Goal: Task Accomplishment & Management: Complete application form

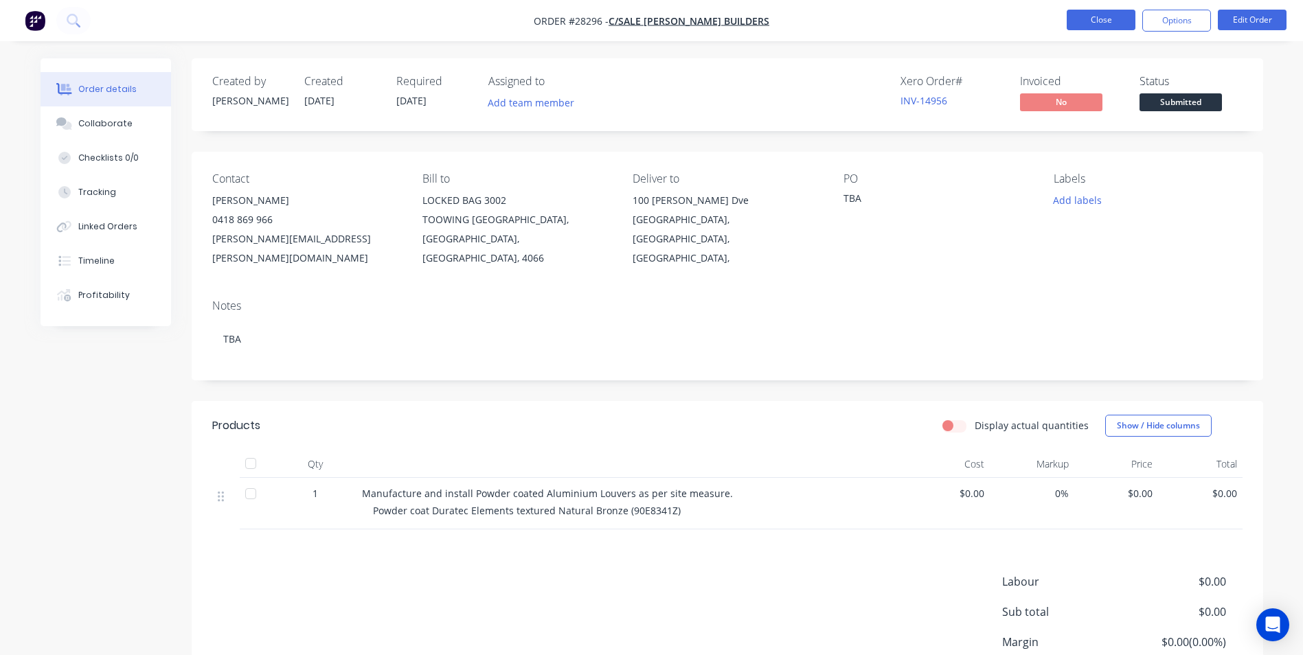
click at [1079, 18] on button "Close" at bounding box center [1100, 20] width 69 height 21
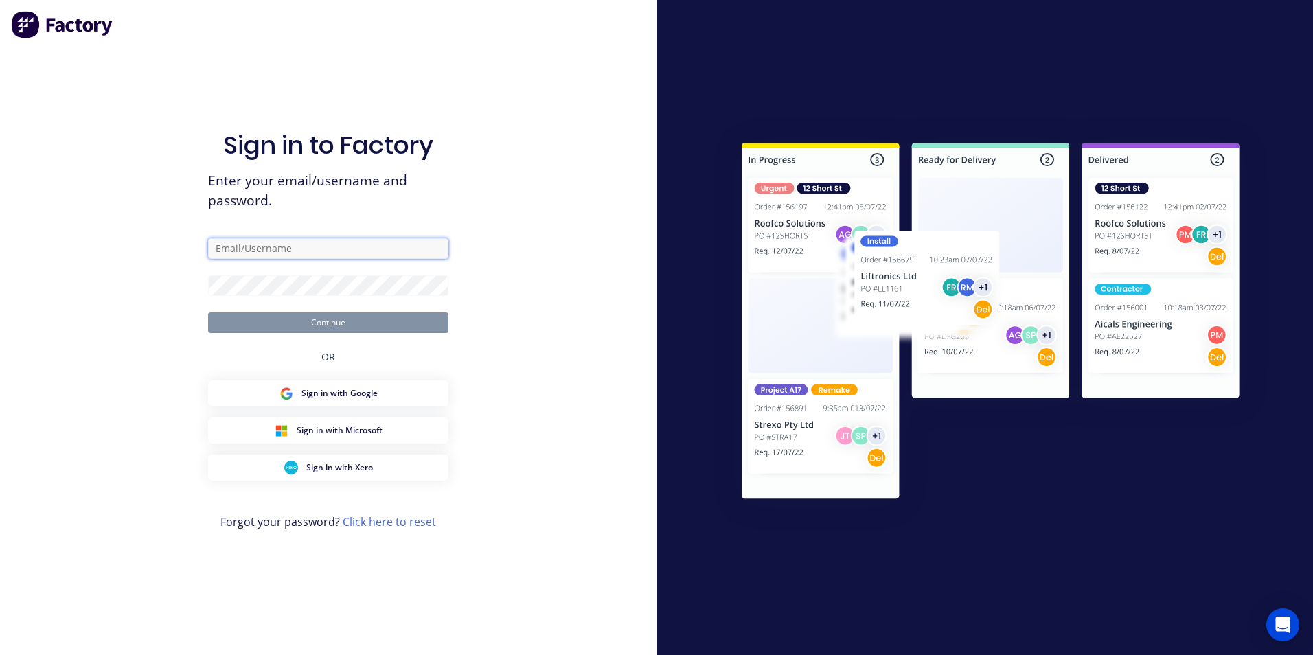
type input "tony.prowse@actionsheetmetal.com"
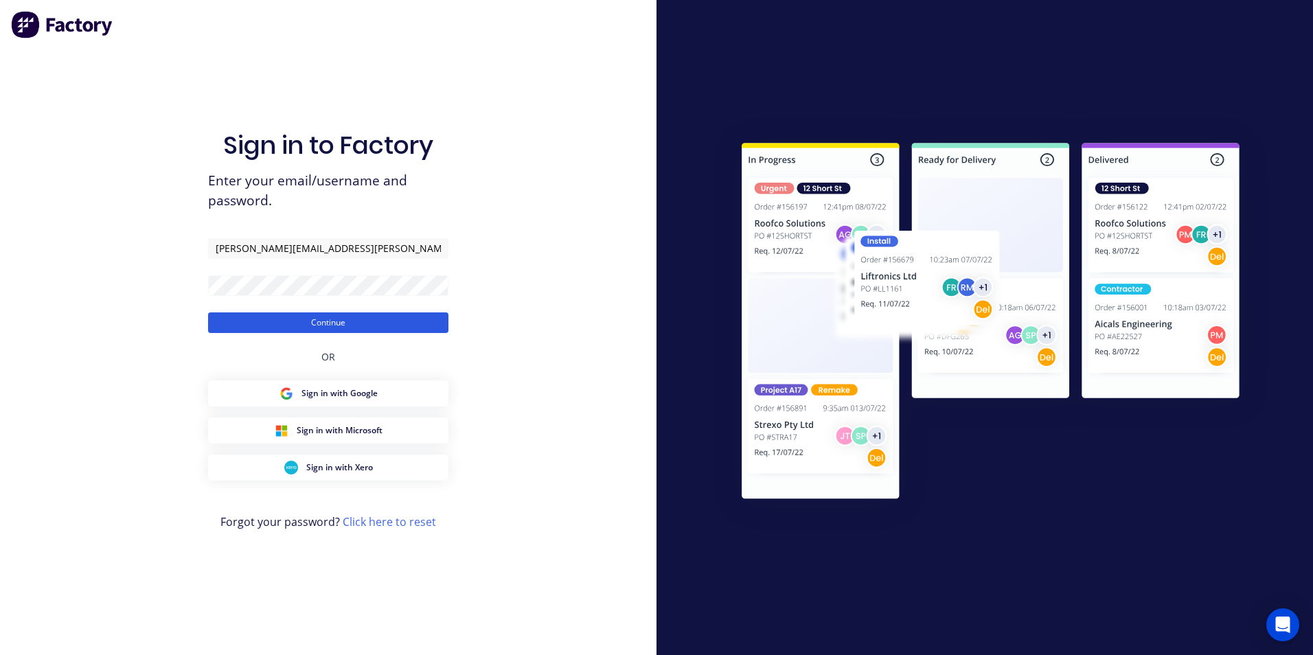
click at [371, 323] on button "Continue" at bounding box center [328, 322] width 240 height 21
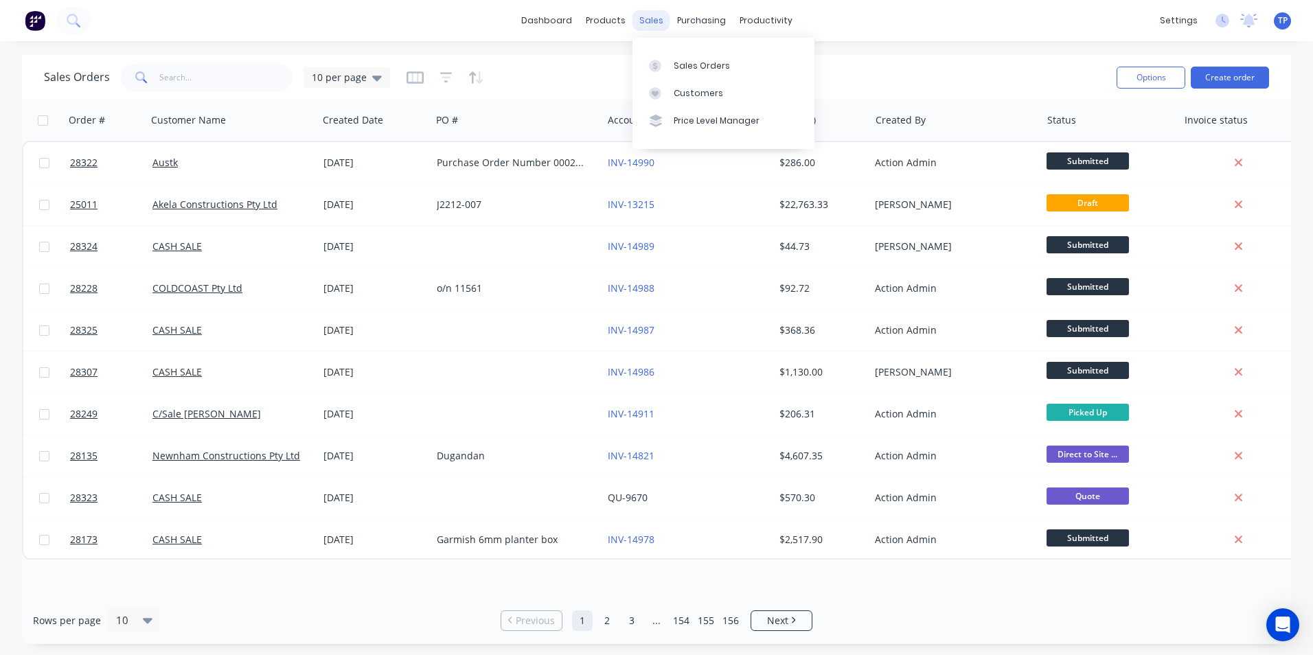
click at [645, 21] on div "sales" at bounding box center [651, 20] width 38 height 21
click at [696, 92] on link "Materials" at bounding box center [673, 93] width 182 height 27
click at [730, 66] on div "Purchase Orders" at bounding box center [745, 66] width 73 height 12
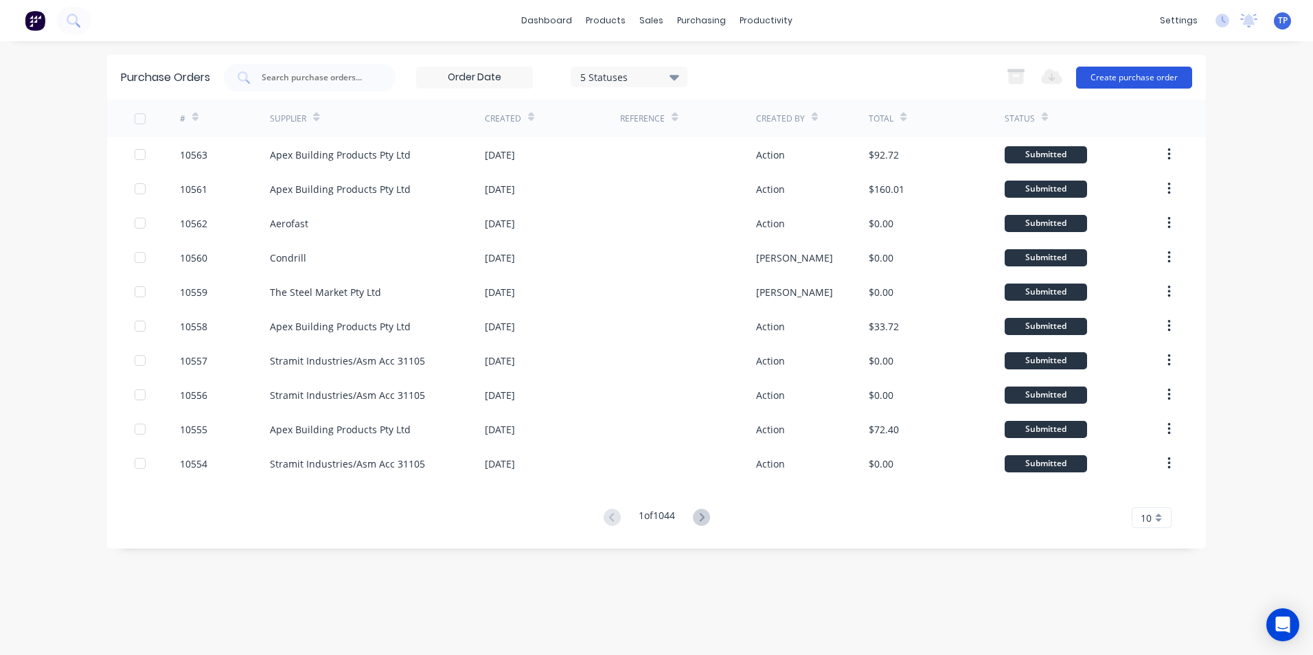
click at [1152, 78] on button "Create purchase order" at bounding box center [1134, 78] width 116 height 22
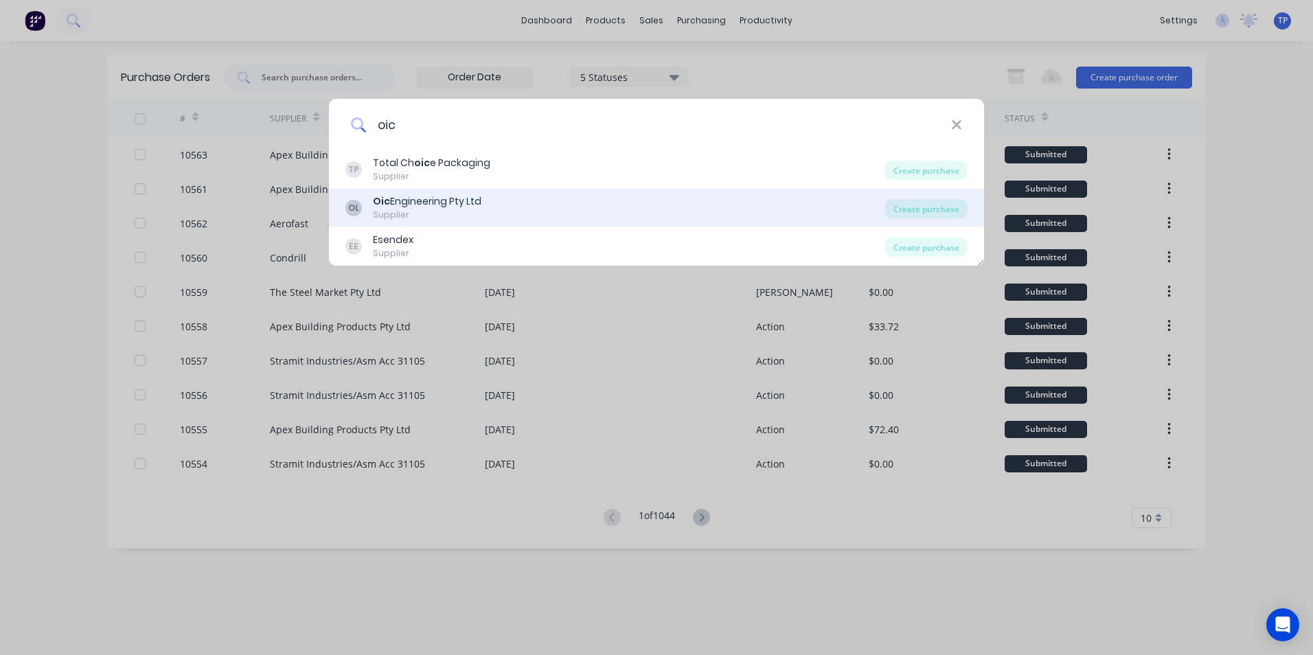
type input "oic"
click at [445, 198] on div "Oic Engineering Pty Ltd" at bounding box center [427, 201] width 108 height 14
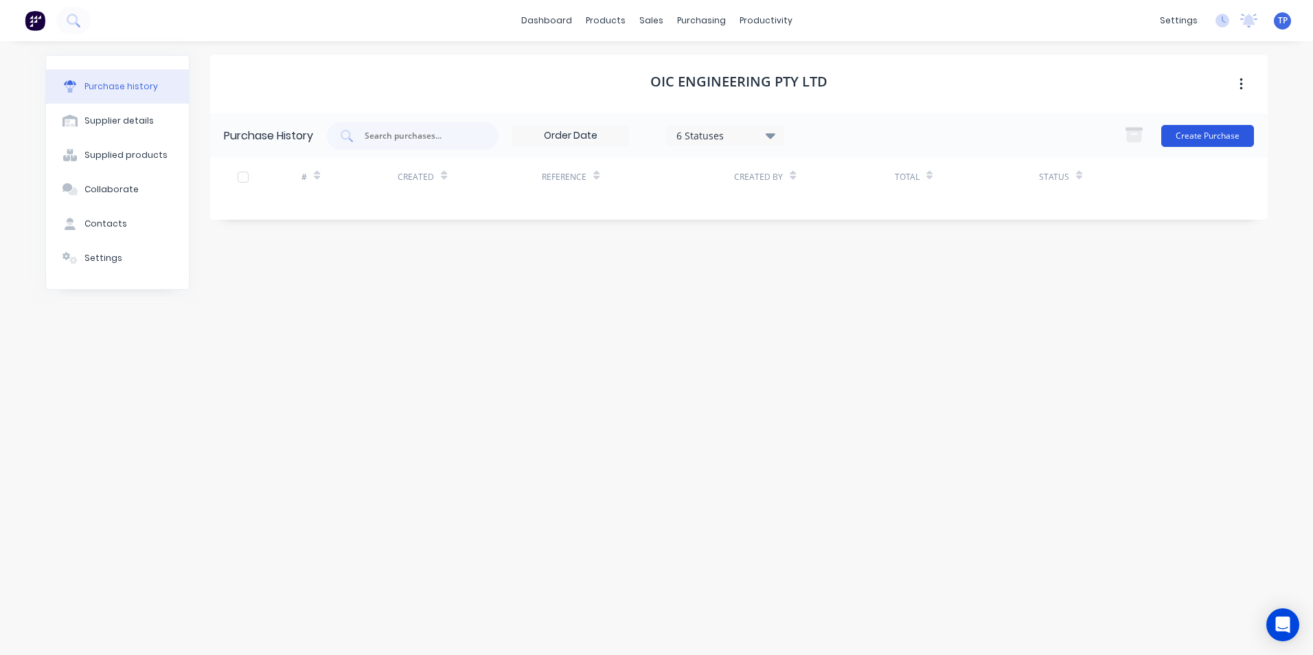
click at [1189, 134] on button "Create Purchase" at bounding box center [1207, 136] width 93 height 22
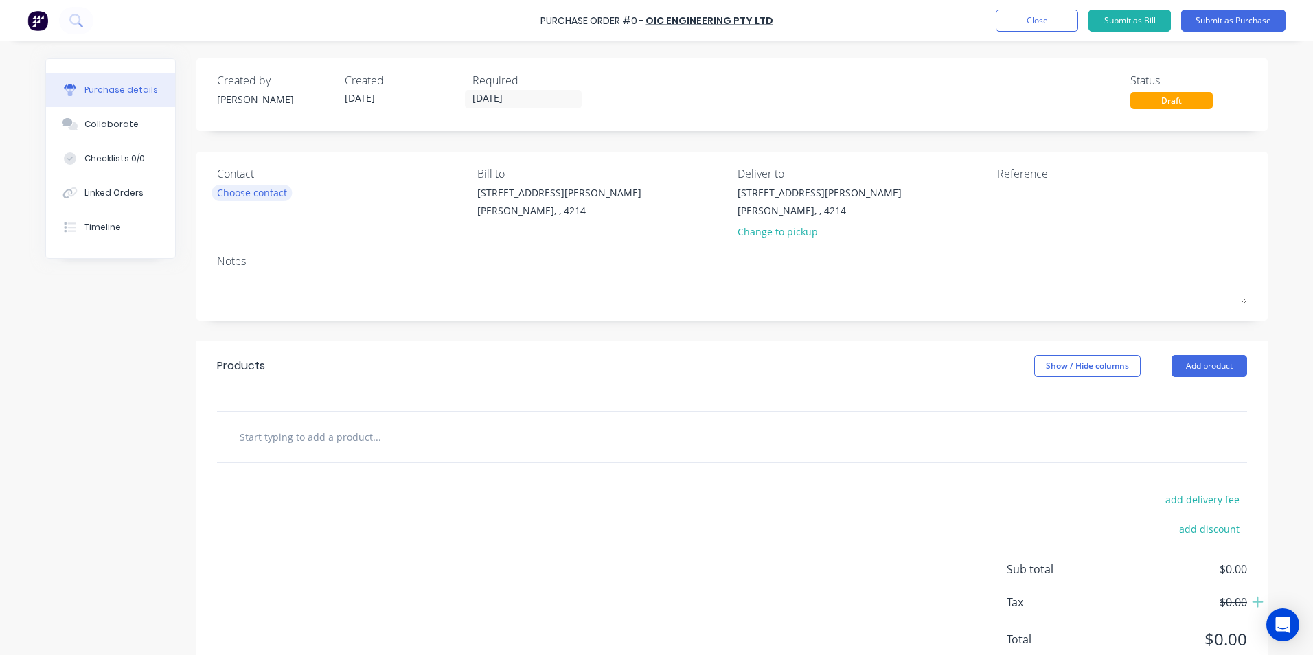
click at [273, 195] on div "Choose contact" at bounding box center [252, 192] width 70 height 14
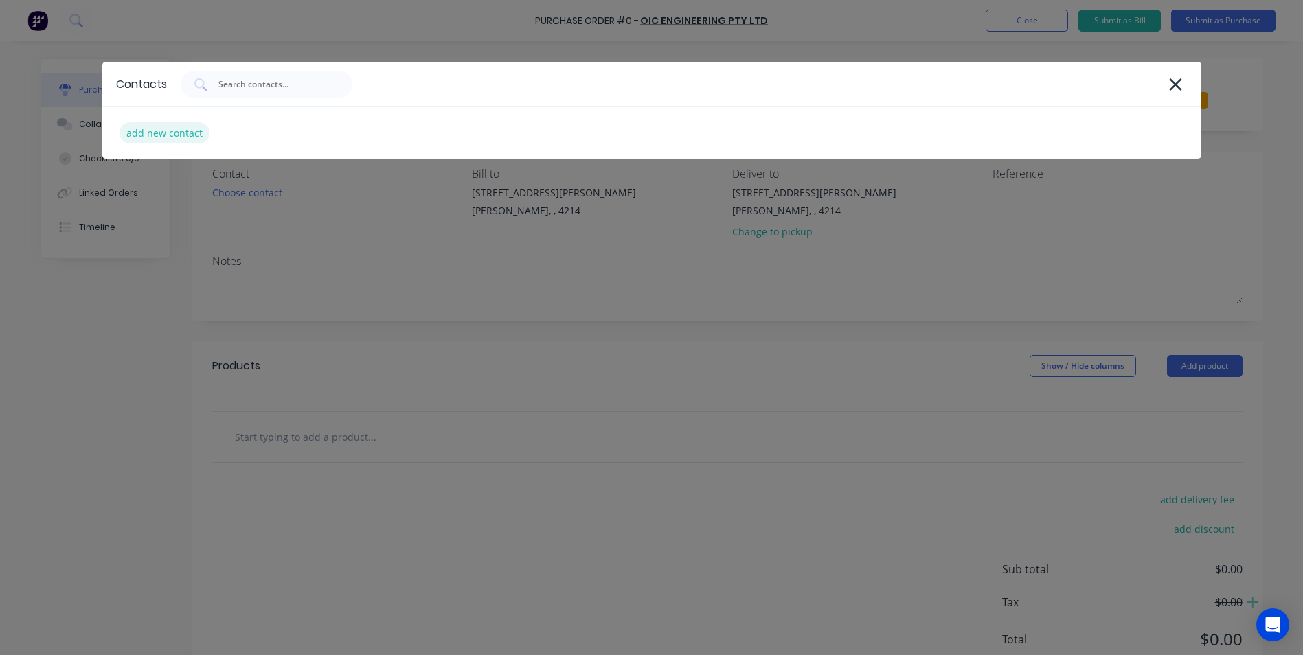
click at [172, 134] on div "add new contact" at bounding box center [164, 132] width 90 height 21
select select "AU"
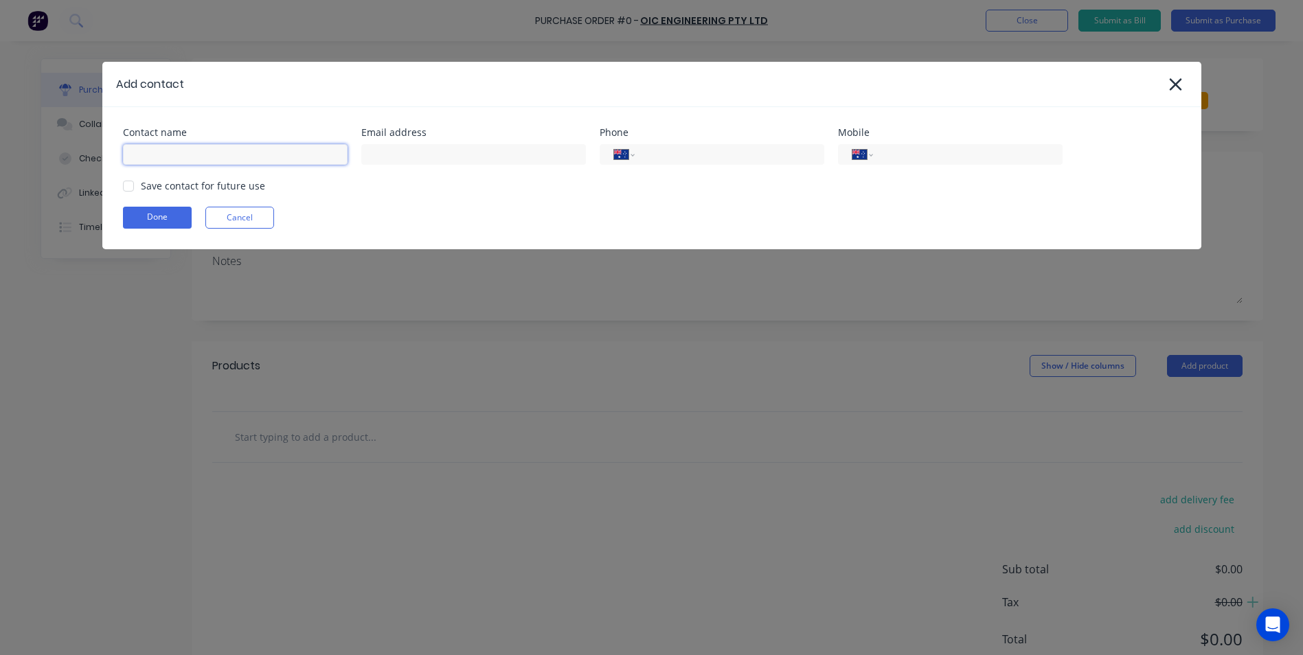
click at [181, 151] on input at bounding box center [235, 154] width 225 height 21
type input "Marek Switala"
drag, startPoint x: 888, startPoint y: 147, endPoint x: 909, endPoint y: 159, distance: 23.7
click at [890, 149] on input "tel" at bounding box center [964, 155] width 165 height 16
type input "0422 744 770"
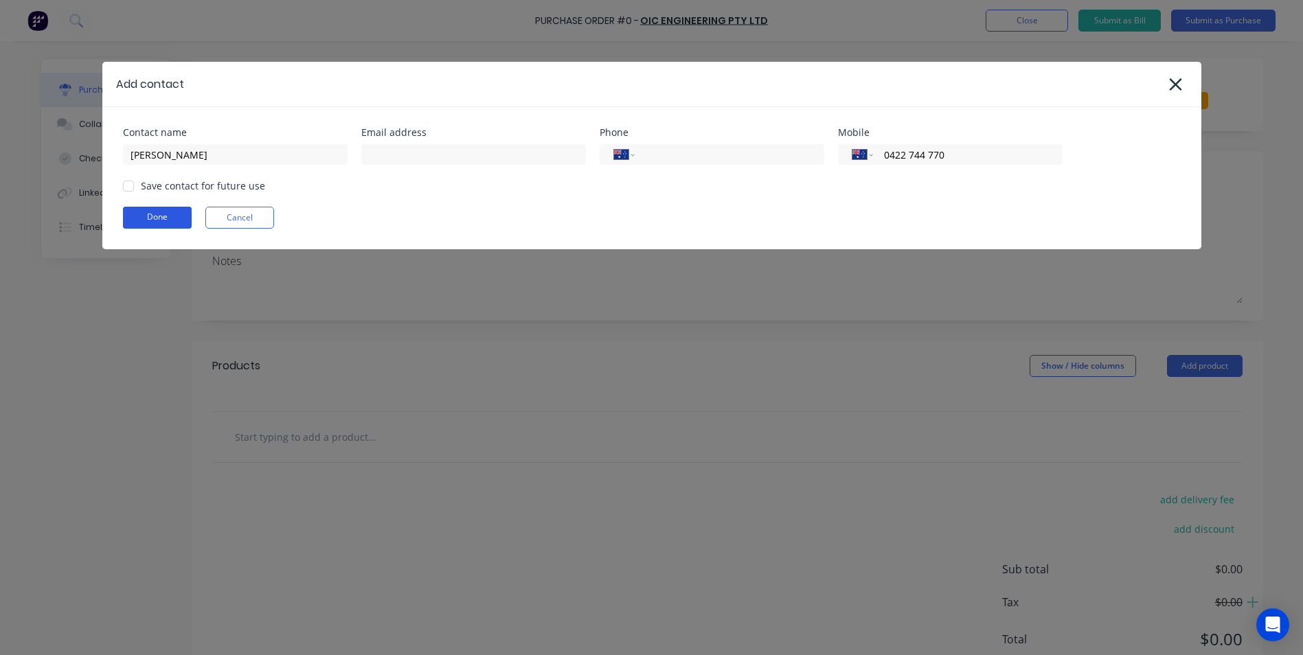
click at [158, 223] on button "Done" at bounding box center [157, 218] width 69 height 22
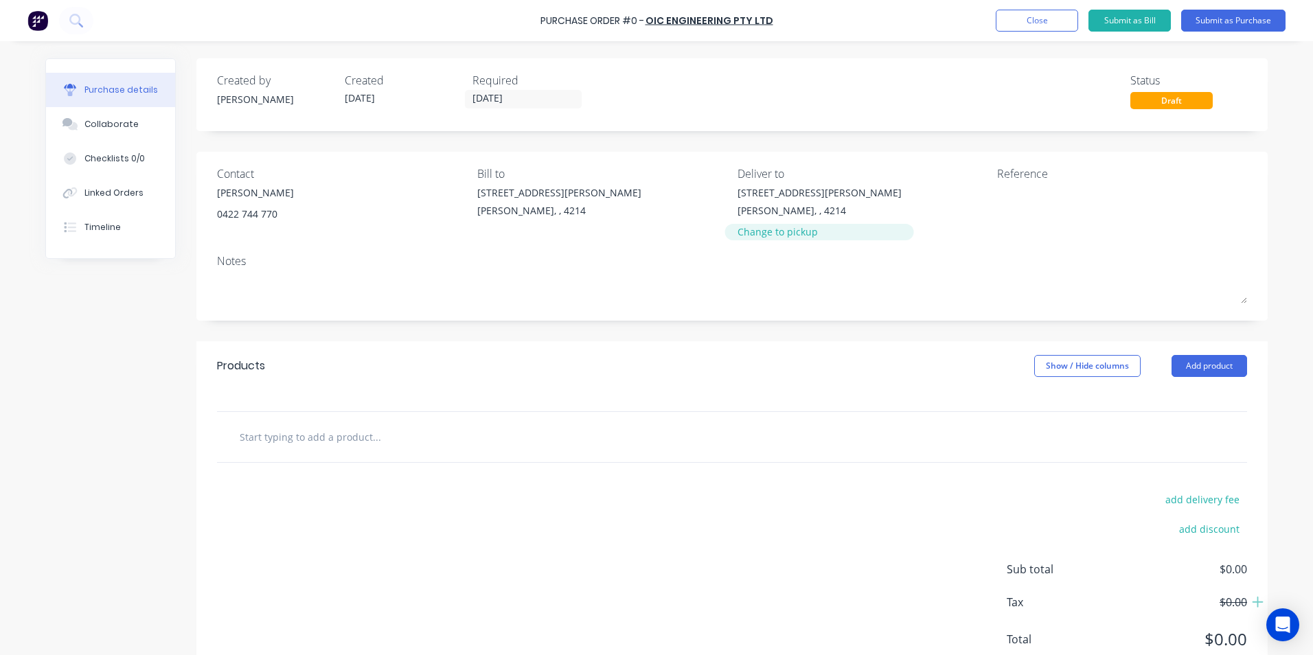
click at [769, 236] on div "Change to pickup" at bounding box center [819, 232] width 164 height 14
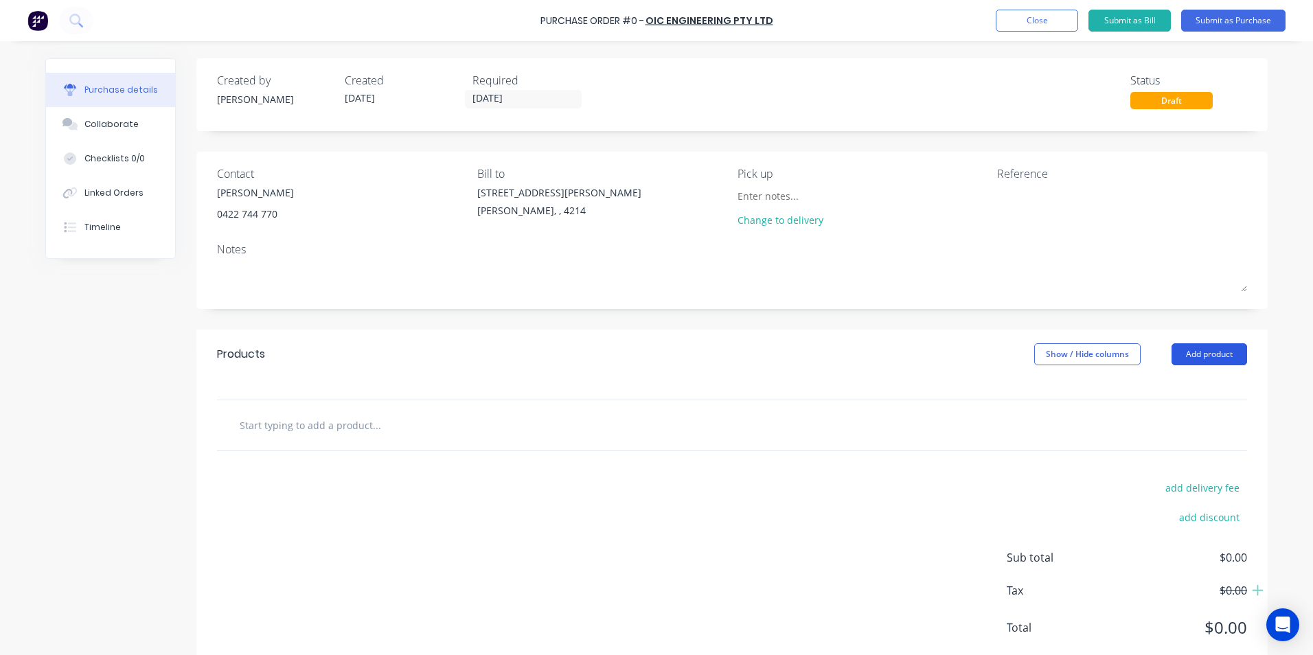
click at [1203, 354] on button "Add product" at bounding box center [1209, 354] width 76 height 22
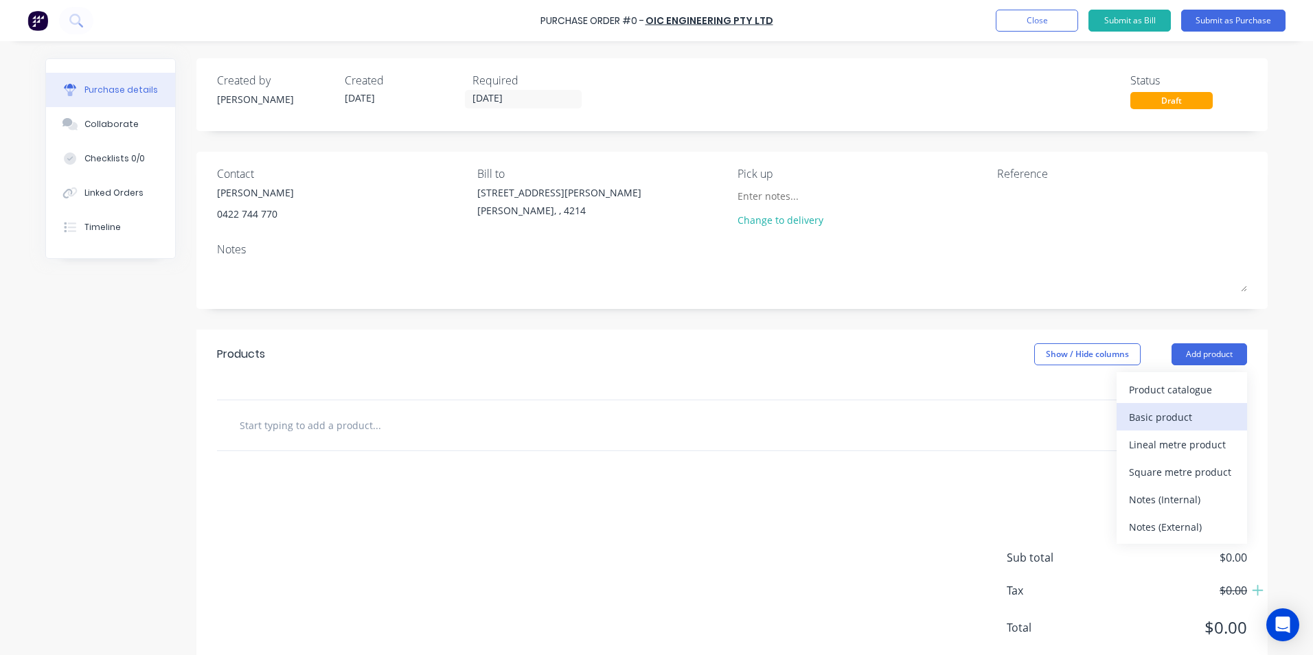
click at [1140, 416] on div "Basic product" at bounding box center [1182, 417] width 106 height 20
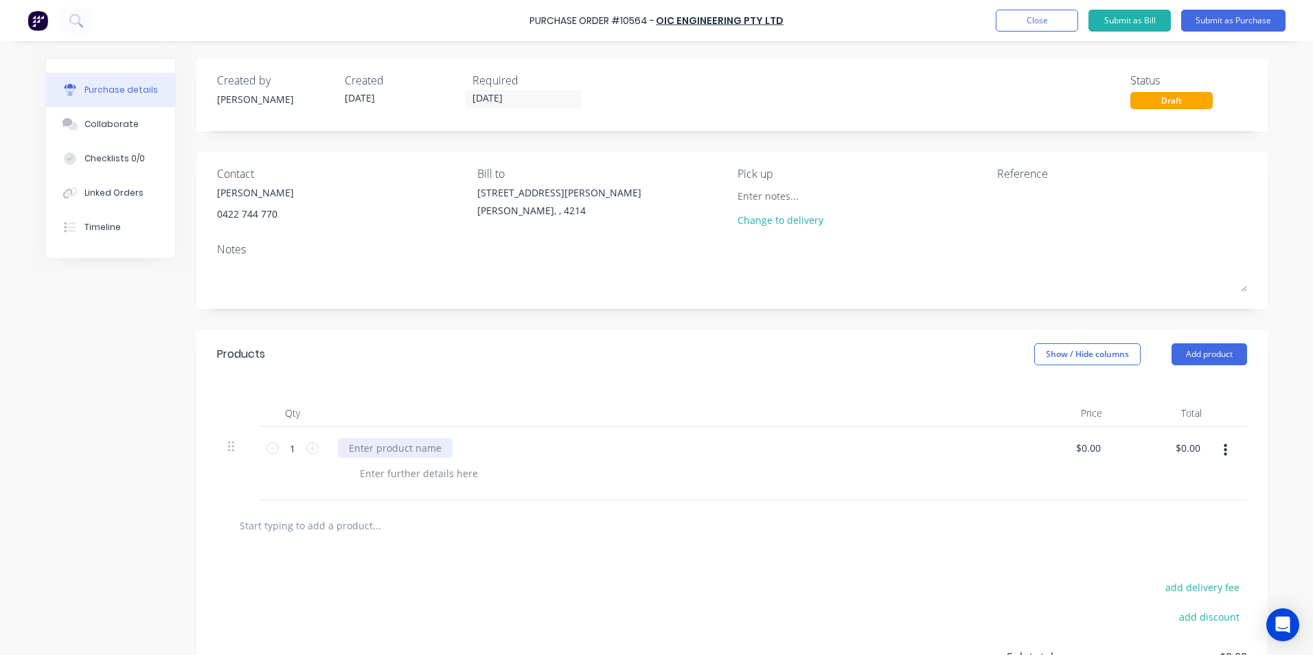
click at [413, 452] on div at bounding box center [395, 448] width 115 height 20
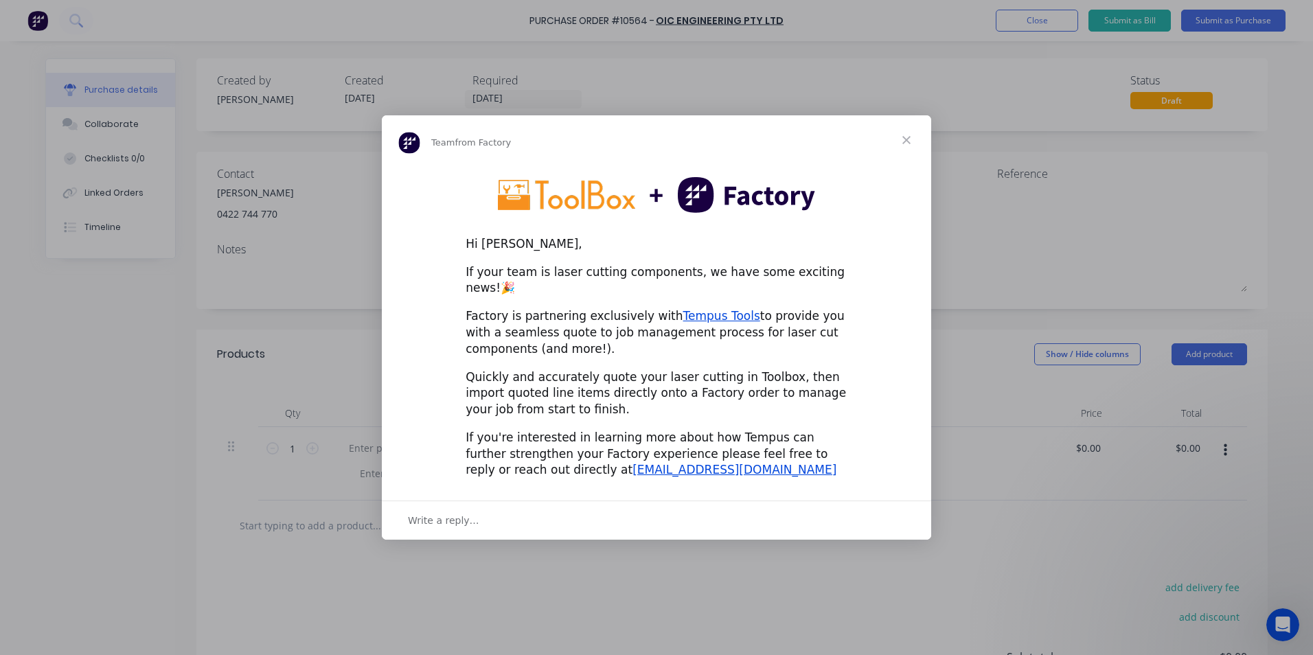
click at [906, 146] on span "Close" at bounding box center [906, 139] width 49 height 49
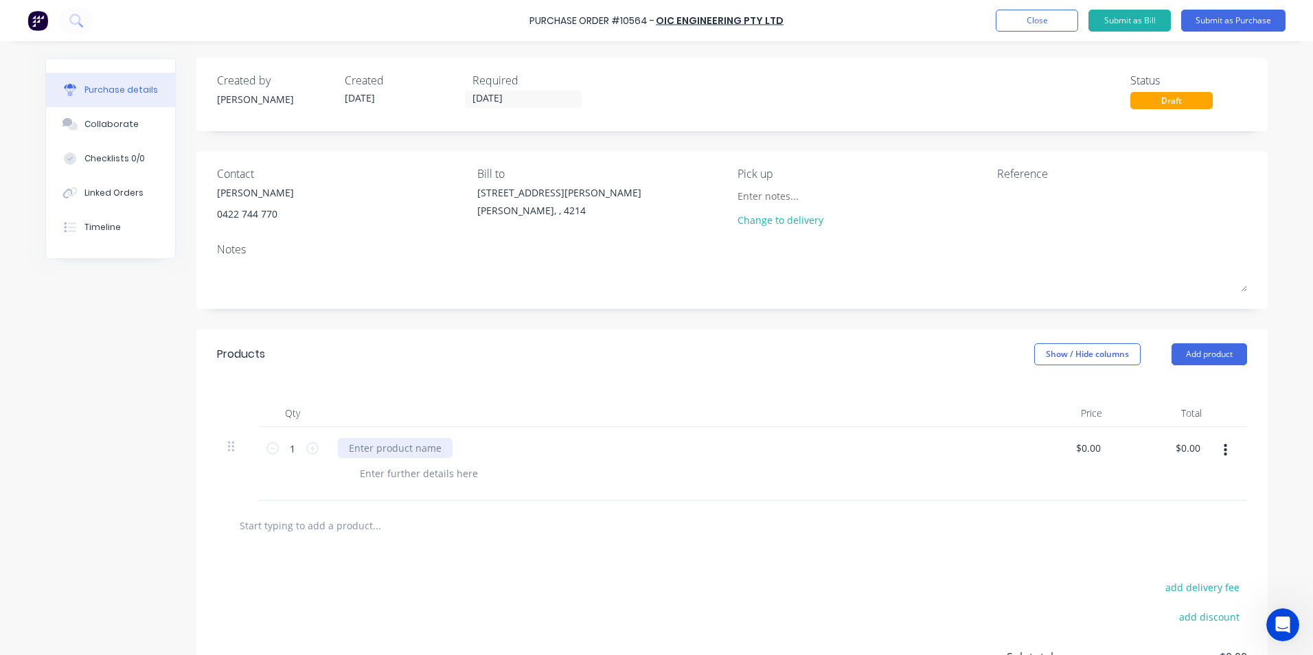
click at [391, 444] on div at bounding box center [395, 448] width 115 height 20
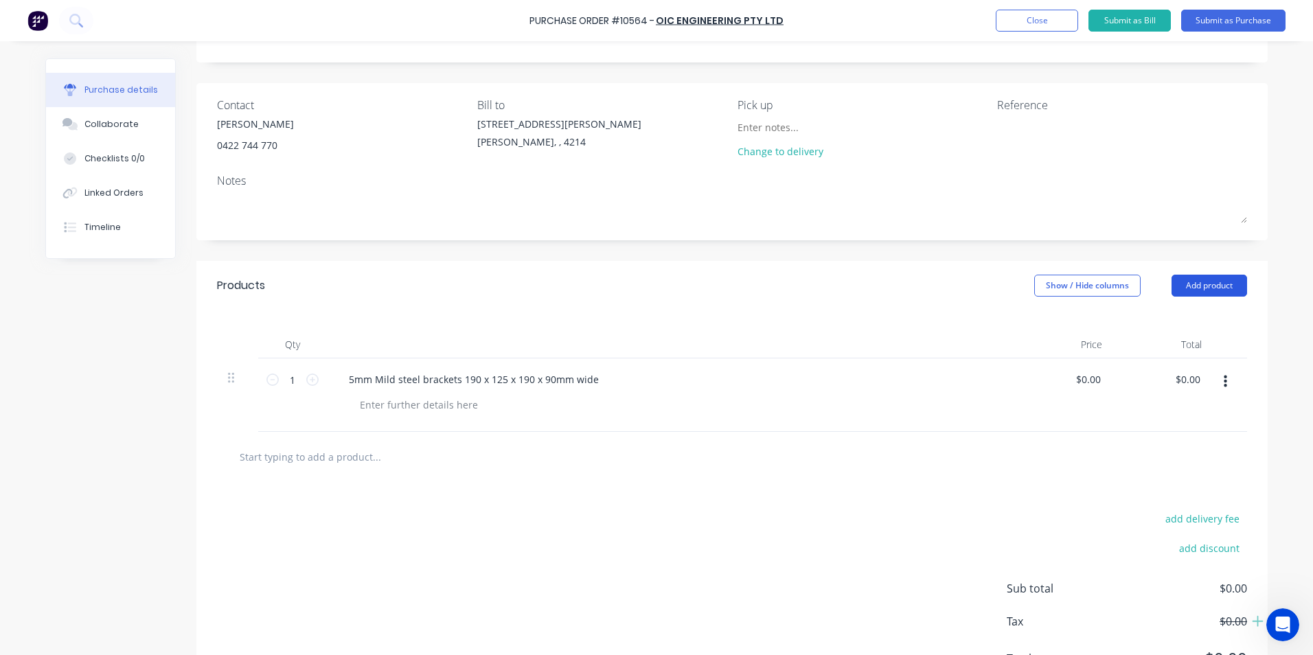
click at [1221, 284] on button "Add product" at bounding box center [1209, 286] width 76 height 22
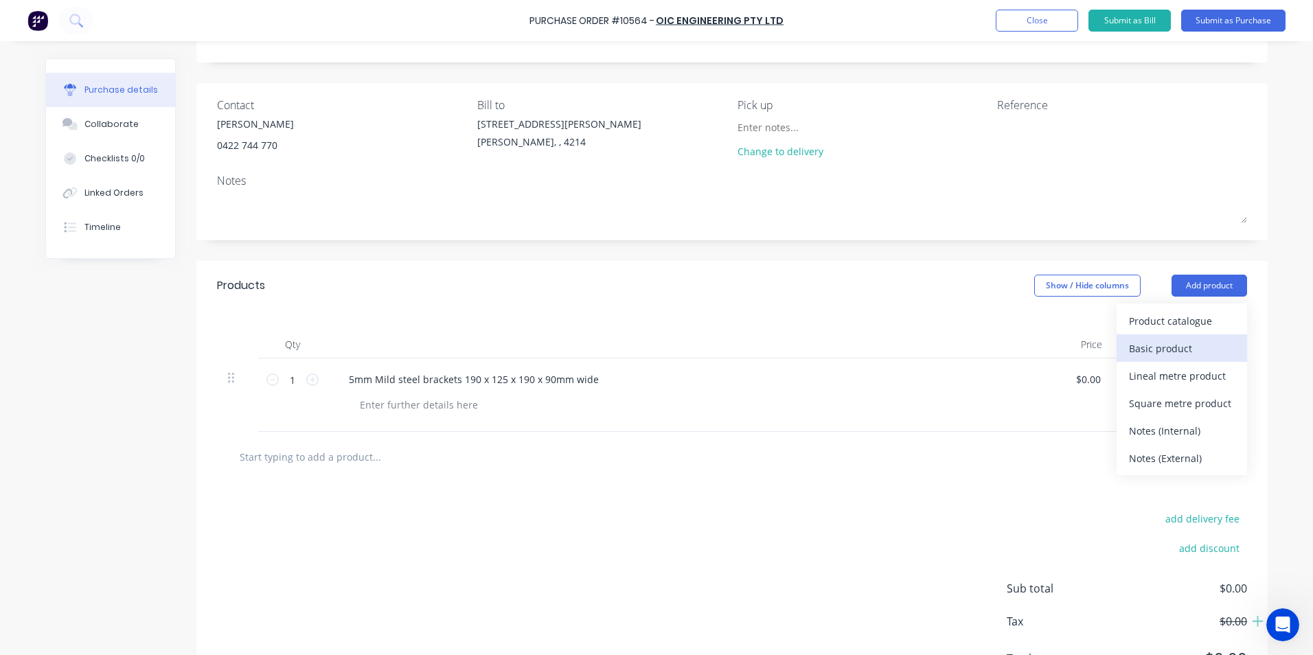
click at [1148, 348] on div "Basic product" at bounding box center [1182, 349] width 106 height 20
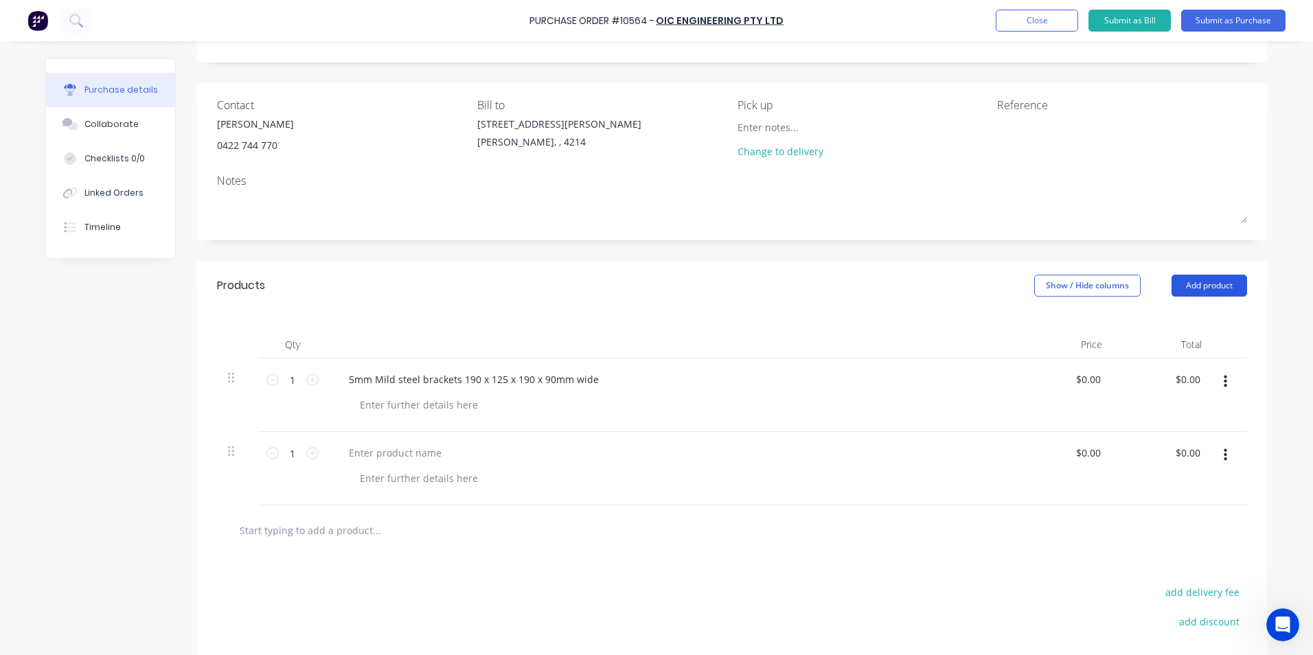
click at [1228, 285] on button "Add product" at bounding box center [1209, 286] width 76 height 22
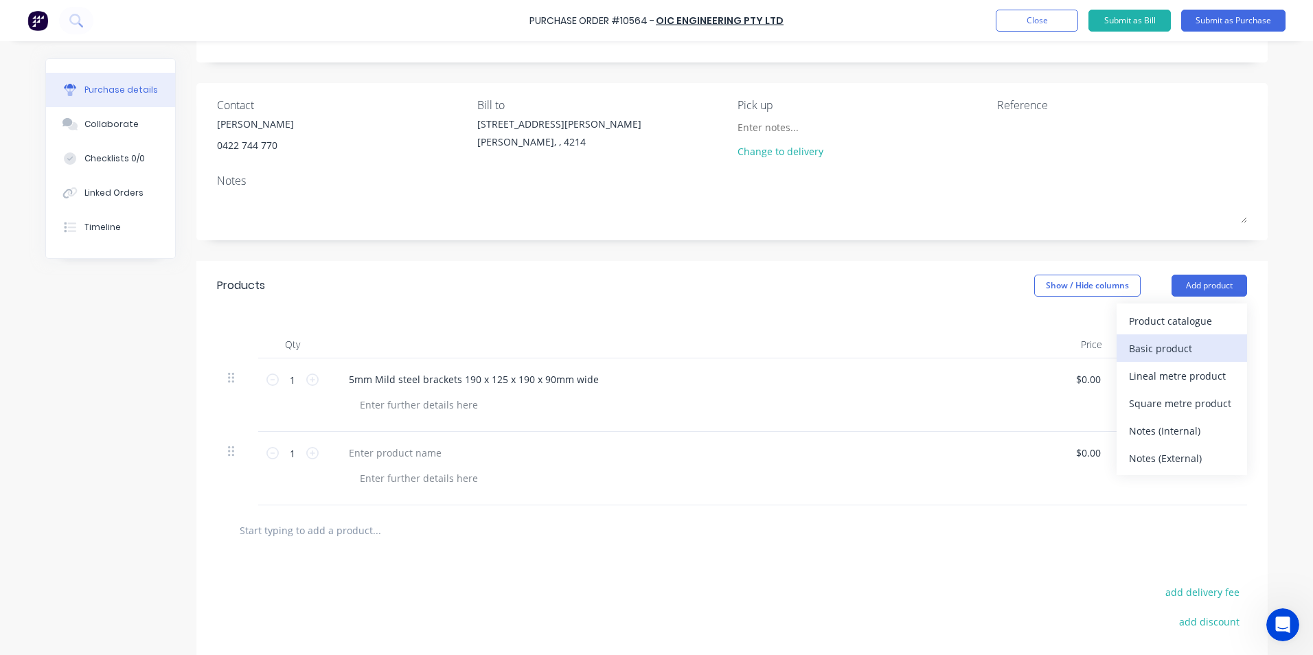
click at [1158, 349] on div "Basic product" at bounding box center [1182, 349] width 106 height 20
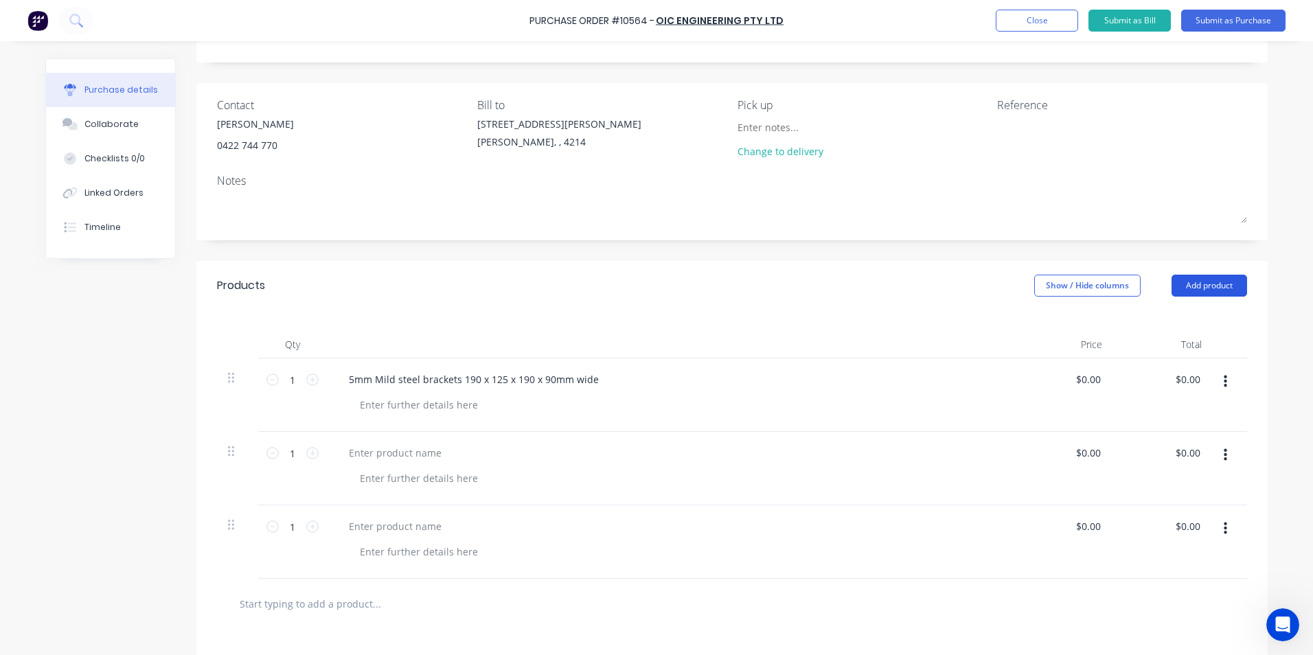
click at [1219, 286] on button "Add product" at bounding box center [1209, 286] width 76 height 22
drag, startPoint x: 1144, startPoint y: 345, endPoint x: 1132, endPoint y: 345, distance: 11.7
click at [1145, 345] on div "Basic product" at bounding box center [1182, 349] width 106 height 20
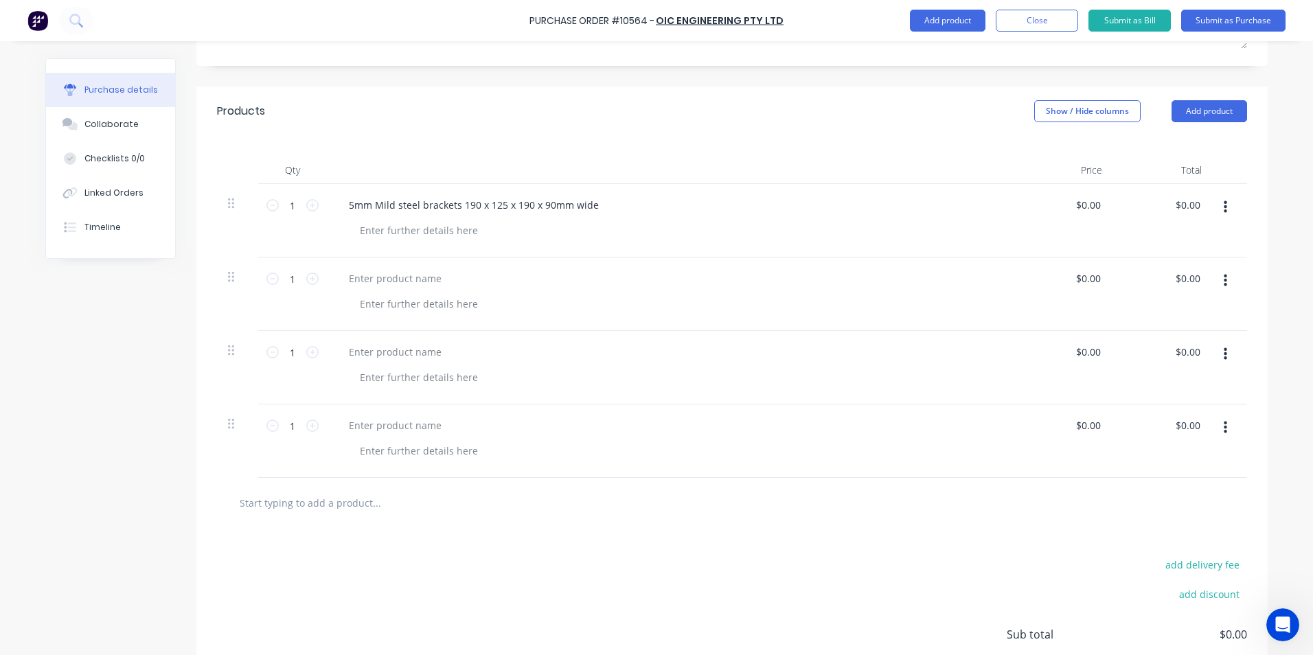
scroll to position [137, 0]
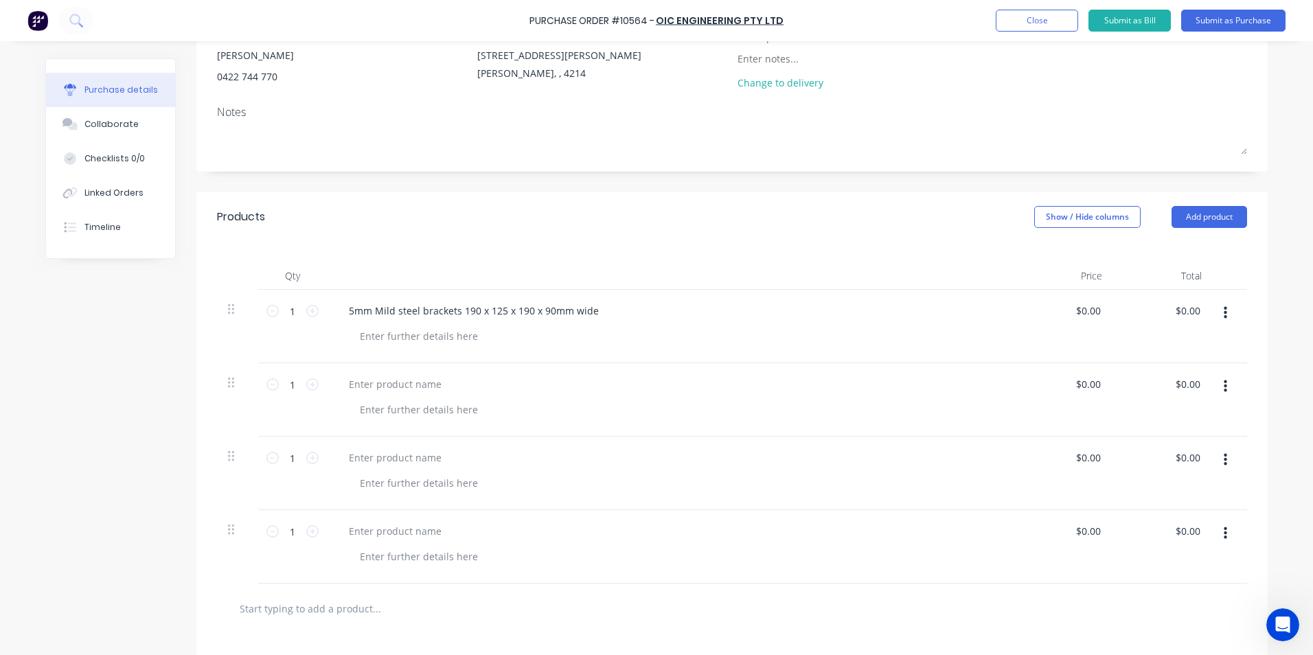
click at [1217, 384] on button "button" at bounding box center [1225, 386] width 32 height 25
click at [1145, 506] on button "Delete" at bounding box center [1183, 505] width 117 height 27
click at [398, 460] on div at bounding box center [395, 458] width 115 height 20
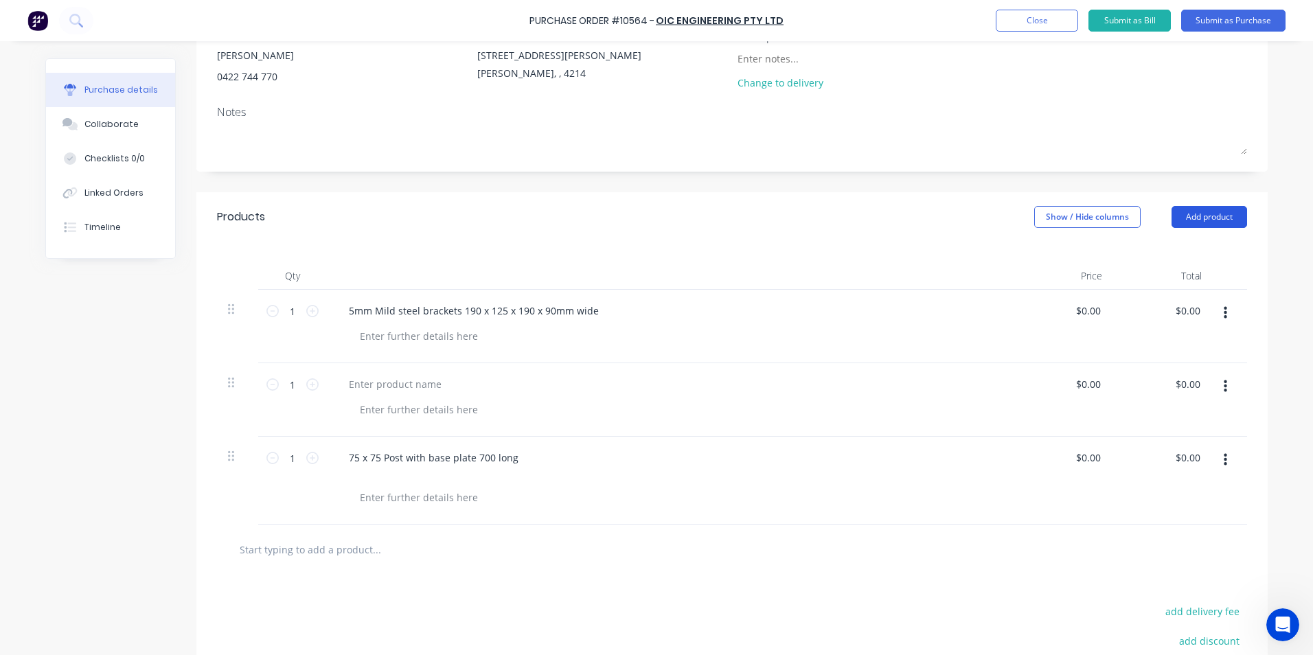
click at [1199, 218] on button "Add product" at bounding box center [1209, 217] width 76 height 22
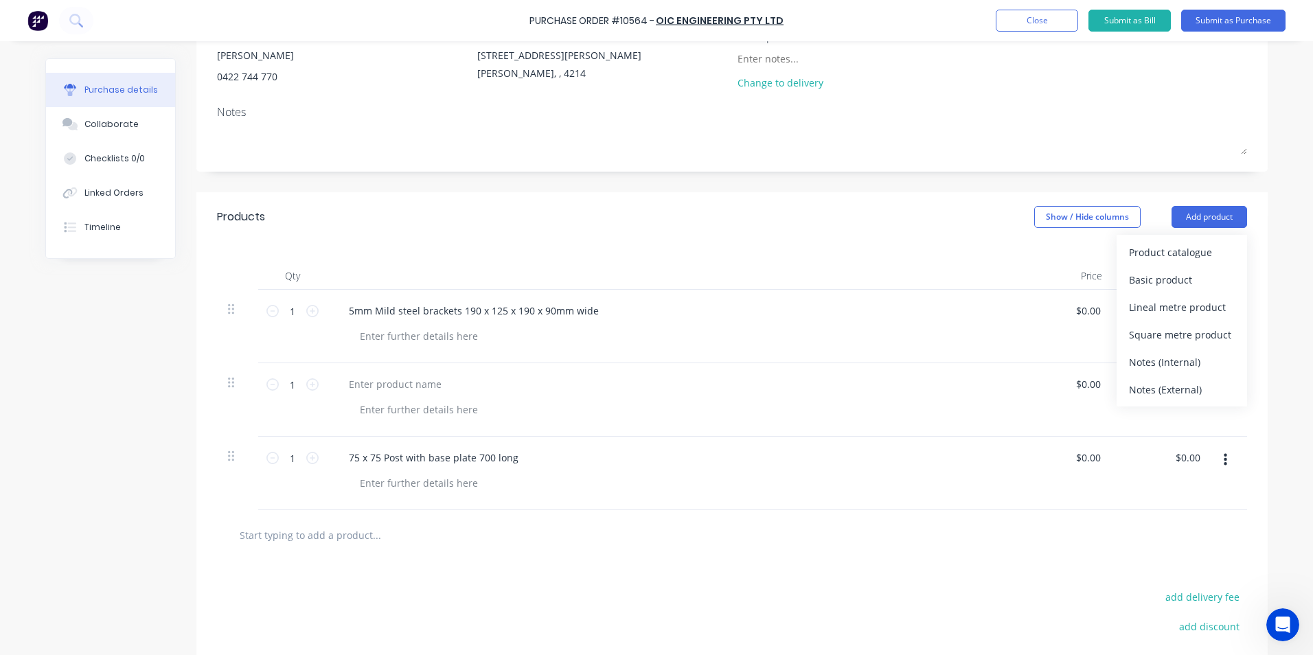
click at [1134, 282] on div "Basic product" at bounding box center [1182, 280] width 106 height 20
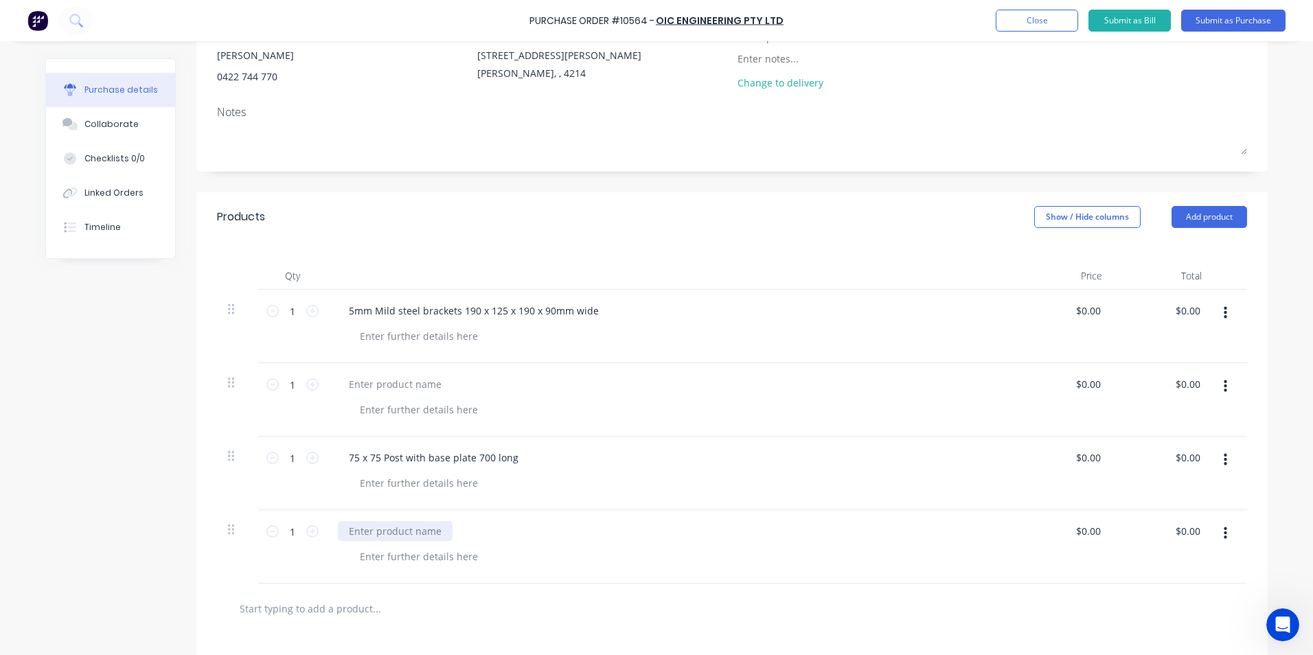
click at [387, 532] on div at bounding box center [395, 531] width 115 height 20
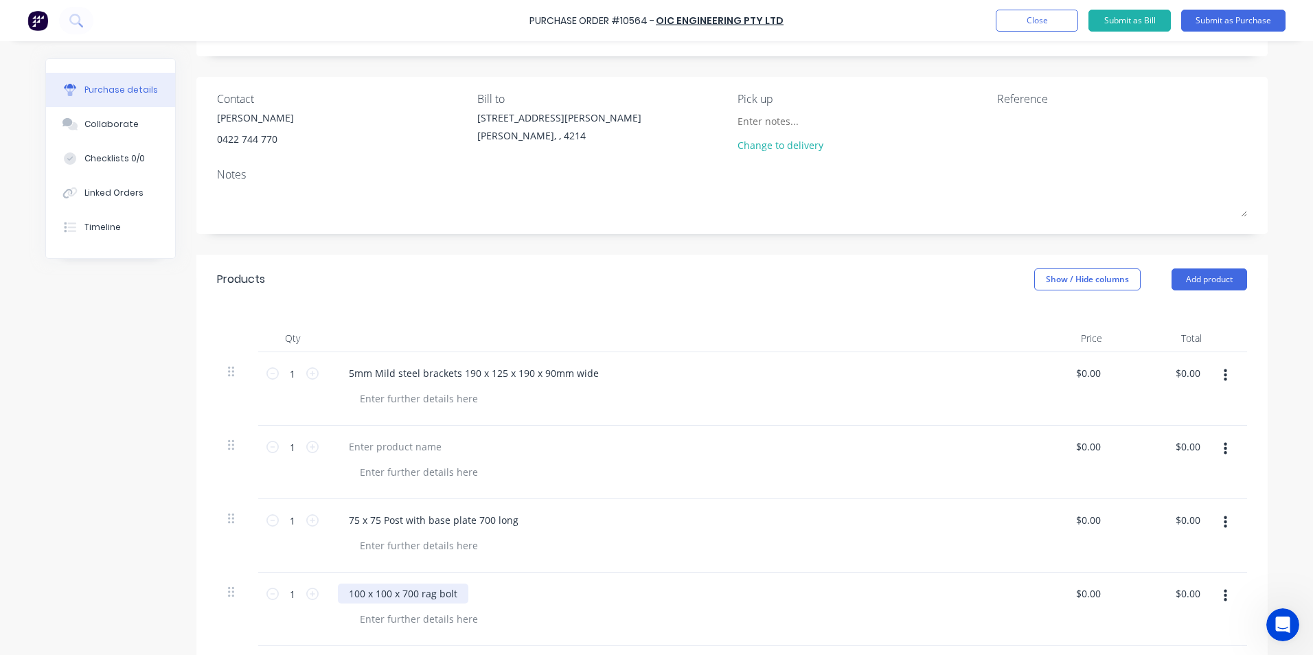
scroll to position [0, 0]
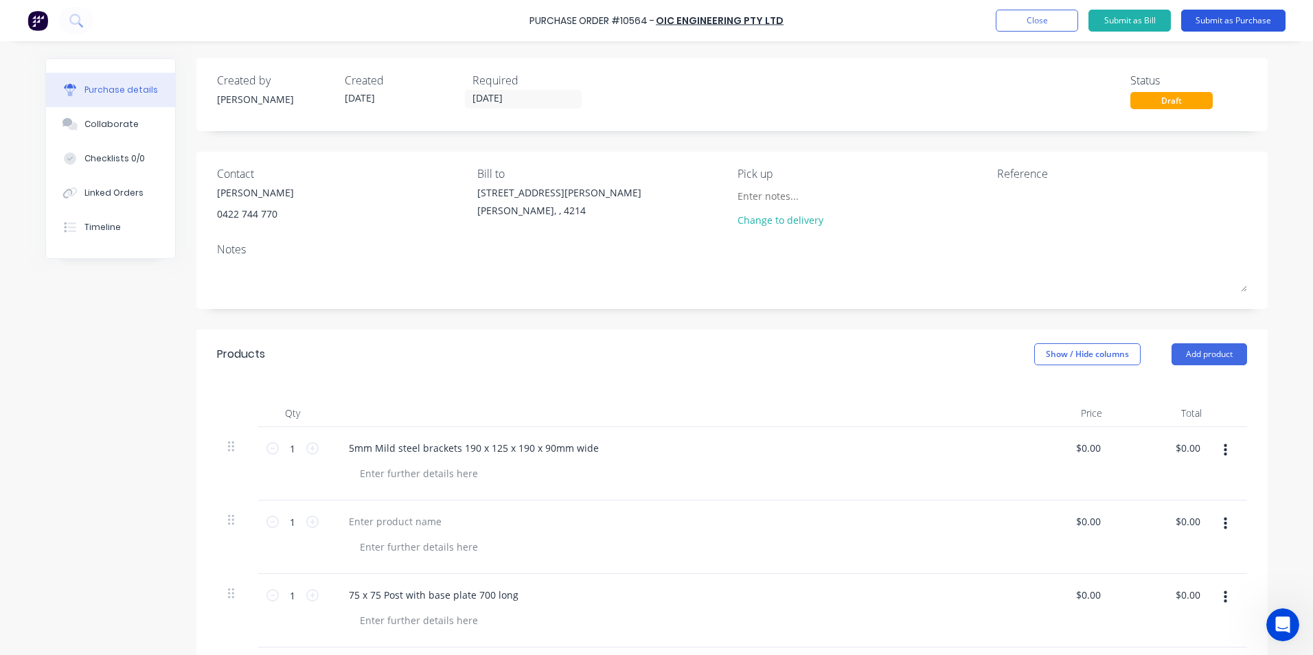
click at [1214, 22] on button "Submit as Purchase" at bounding box center [1233, 21] width 104 height 22
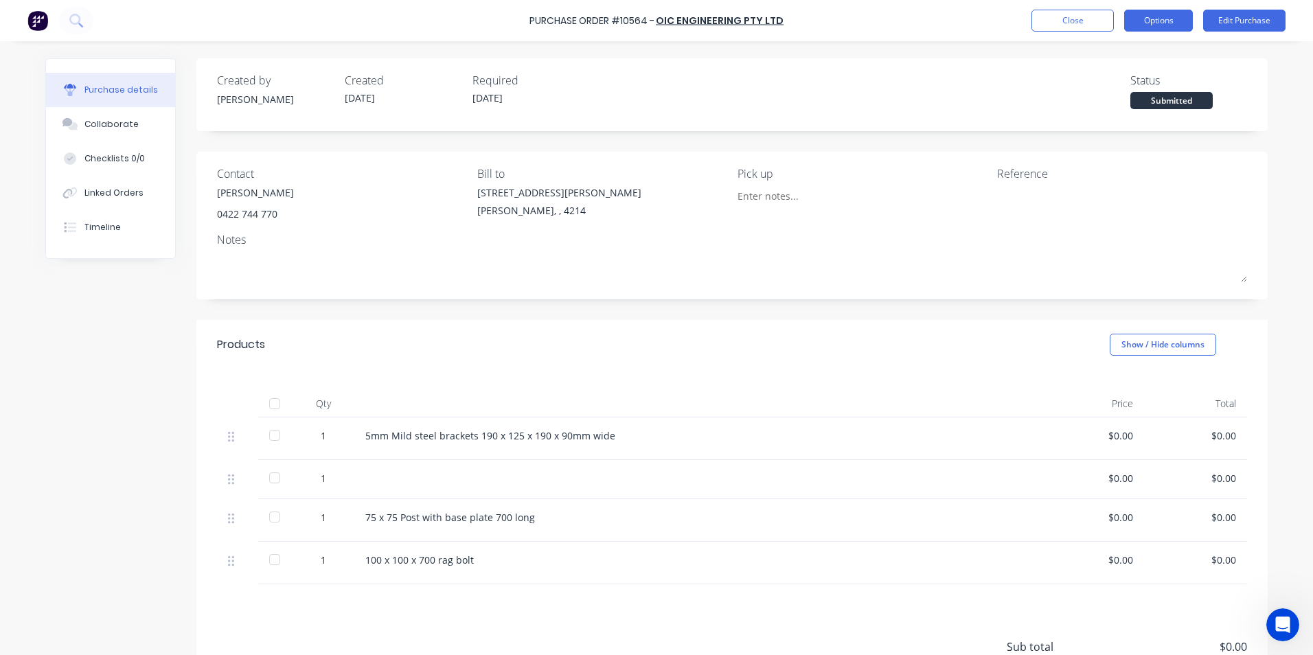
click at [1164, 17] on button "Options" at bounding box center [1158, 21] width 69 height 22
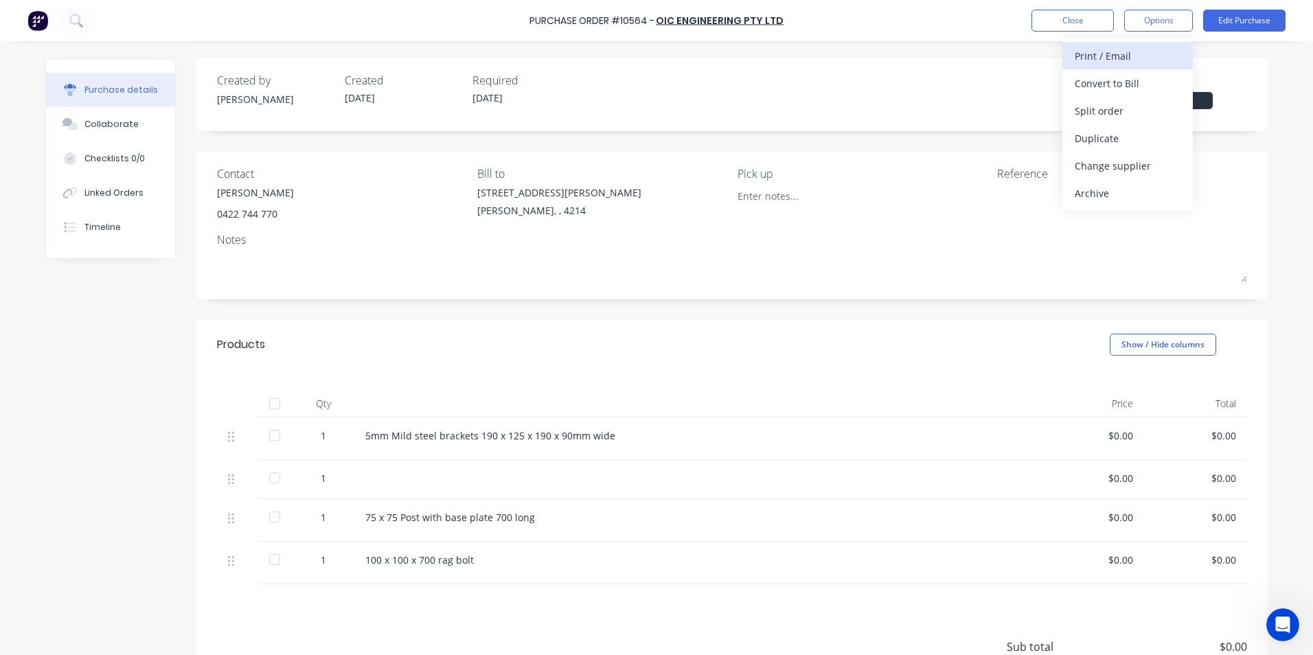
click at [1102, 58] on div "Print / Email" at bounding box center [1128, 56] width 106 height 20
click at [1090, 113] on div "Without pricing" at bounding box center [1128, 111] width 106 height 20
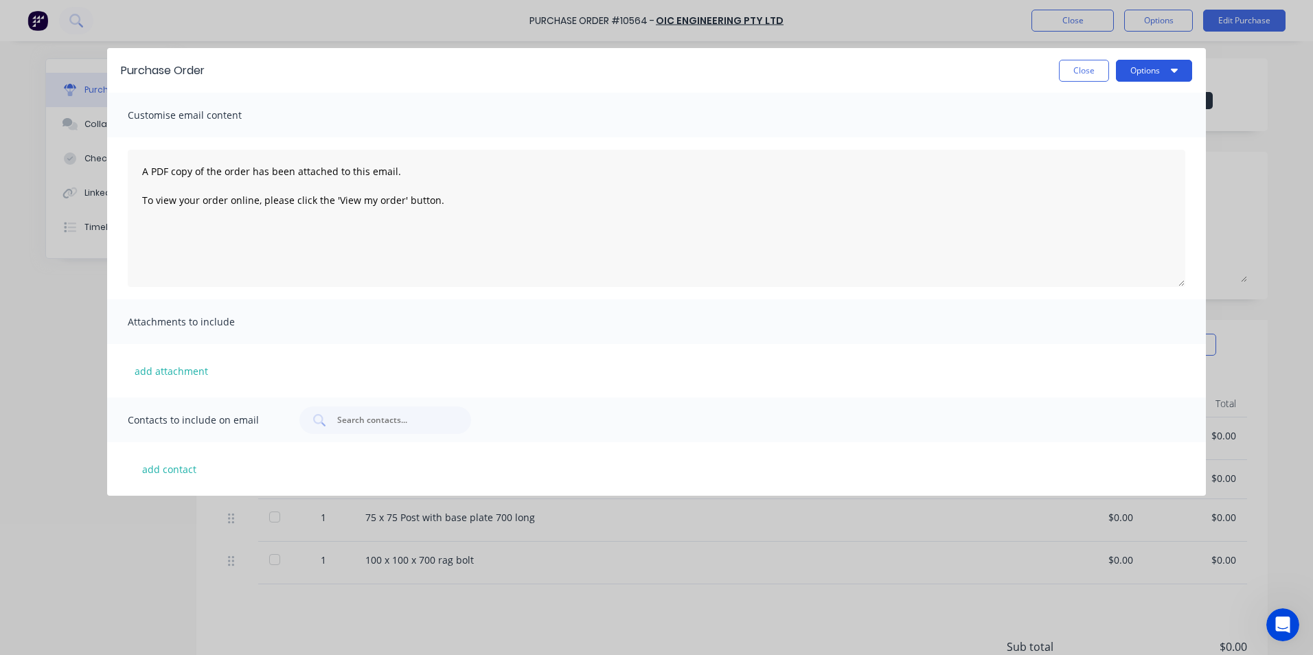
click at [1149, 70] on button "Options" at bounding box center [1154, 71] width 76 height 22
click at [1112, 108] on div "Print" at bounding box center [1127, 105] width 106 height 20
click at [1090, 62] on button "Close" at bounding box center [1084, 71] width 50 height 22
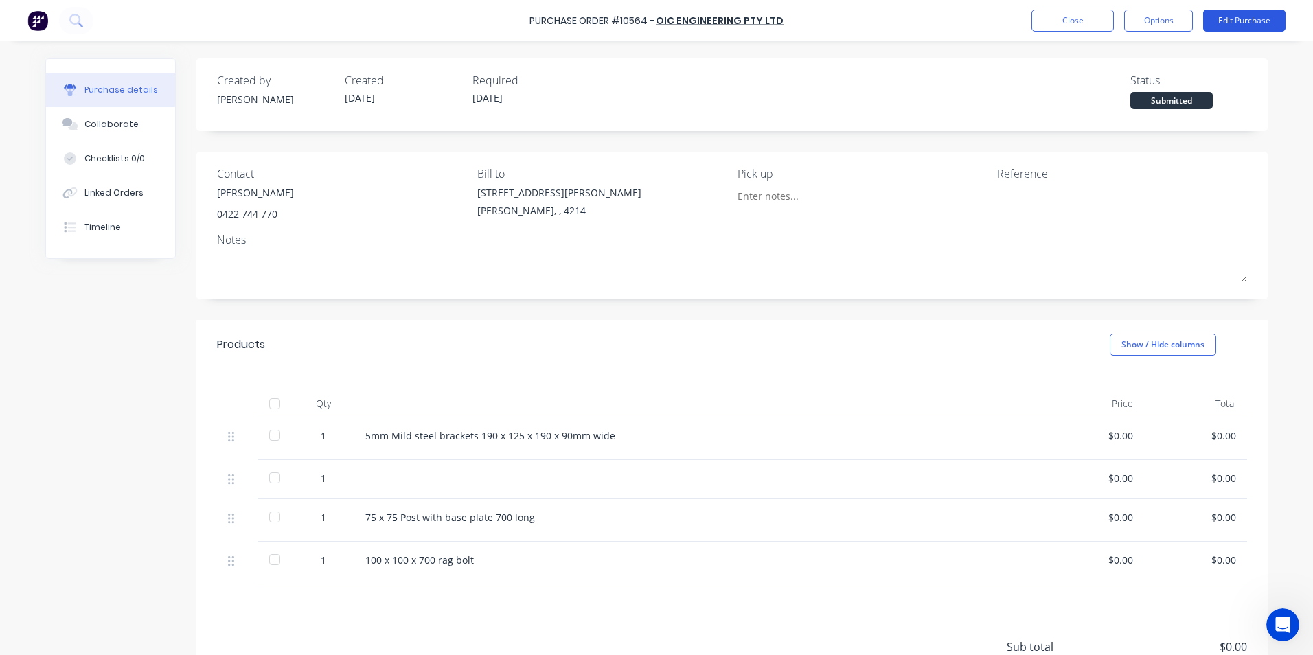
click at [1236, 18] on button "Edit Purchase" at bounding box center [1244, 21] width 82 height 22
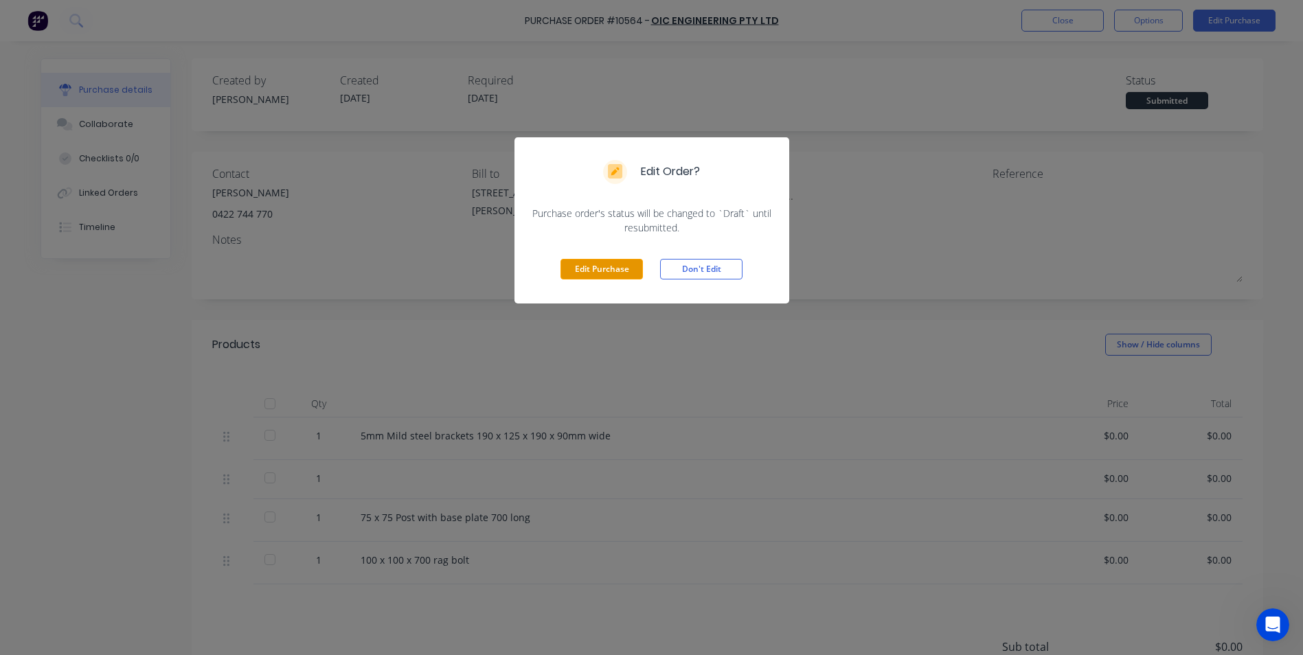
click at [609, 266] on button "Edit Purchase" at bounding box center [601, 269] width 82 height 21
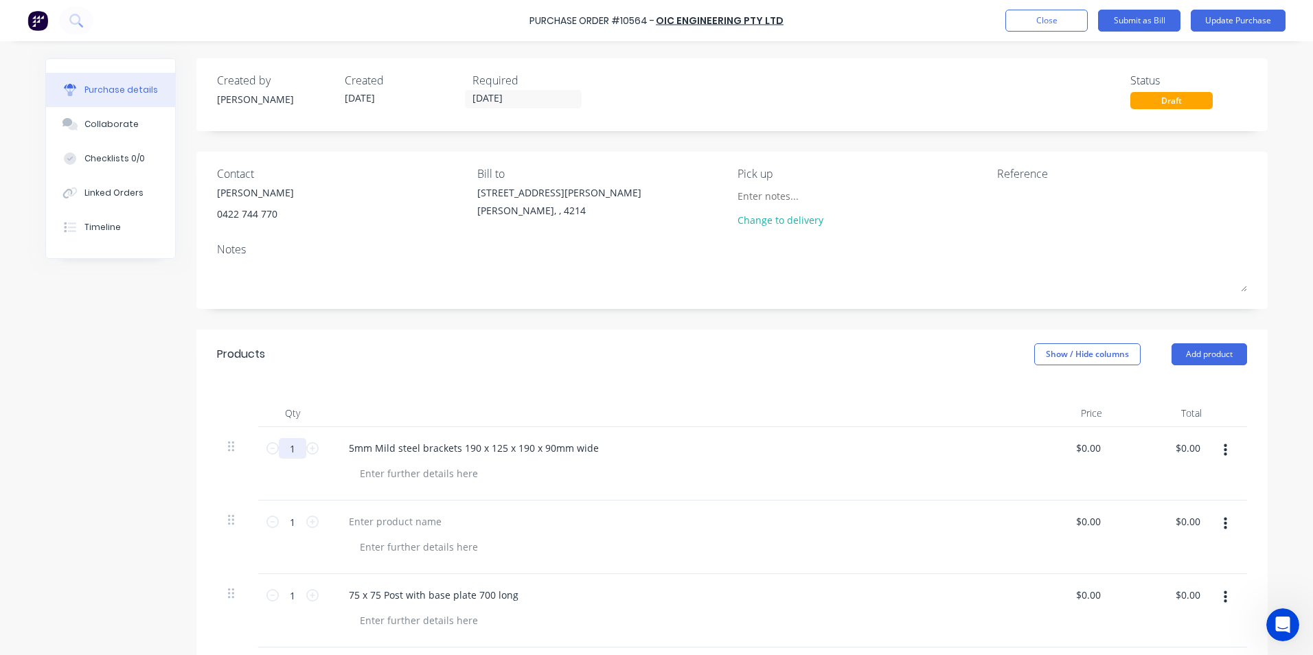
click at [289, 450] on input "1" at bounding box center [292, 448] width 27 height 21
type input "62"
drag, startPoint x: 1222, startPoint y: 18, endPoint x: 1204, endPoint y: 25, distance: 19.1
click at [1222, 19] on button "Update Purchase" at bounding box center [1238, 21] width 95 height 22
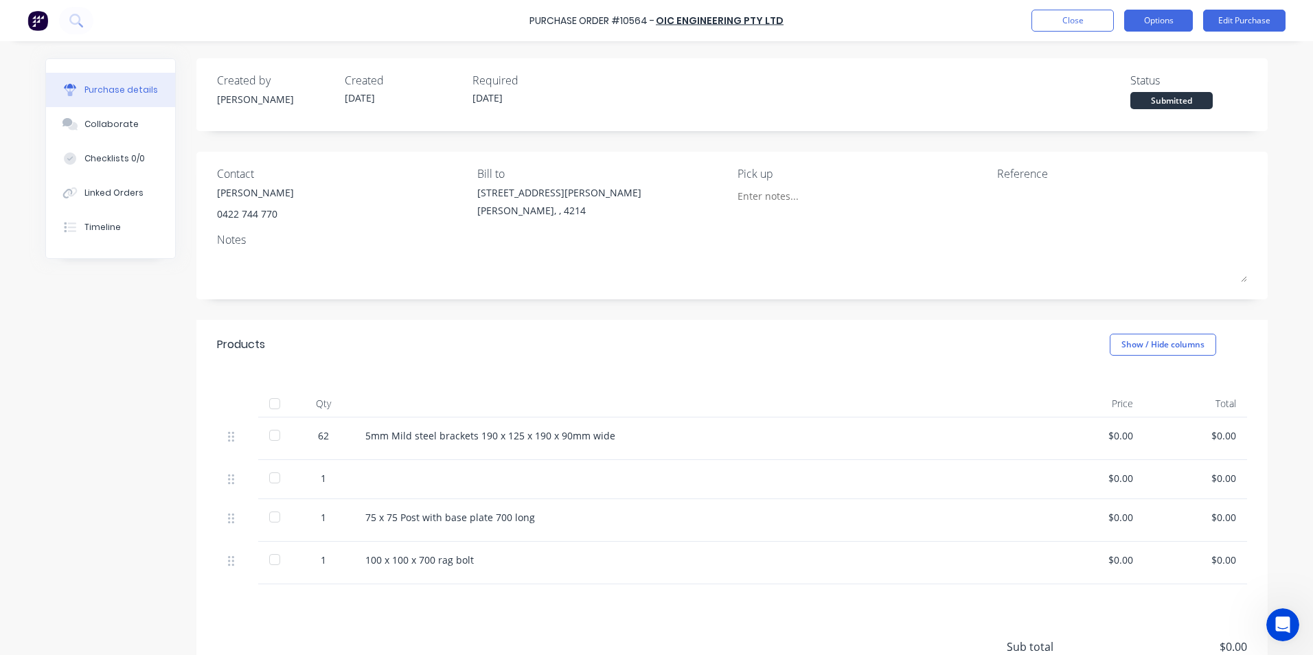
click at [1159, 16] on button "Options" at bounding box center [1158, 21] width 69 height 22
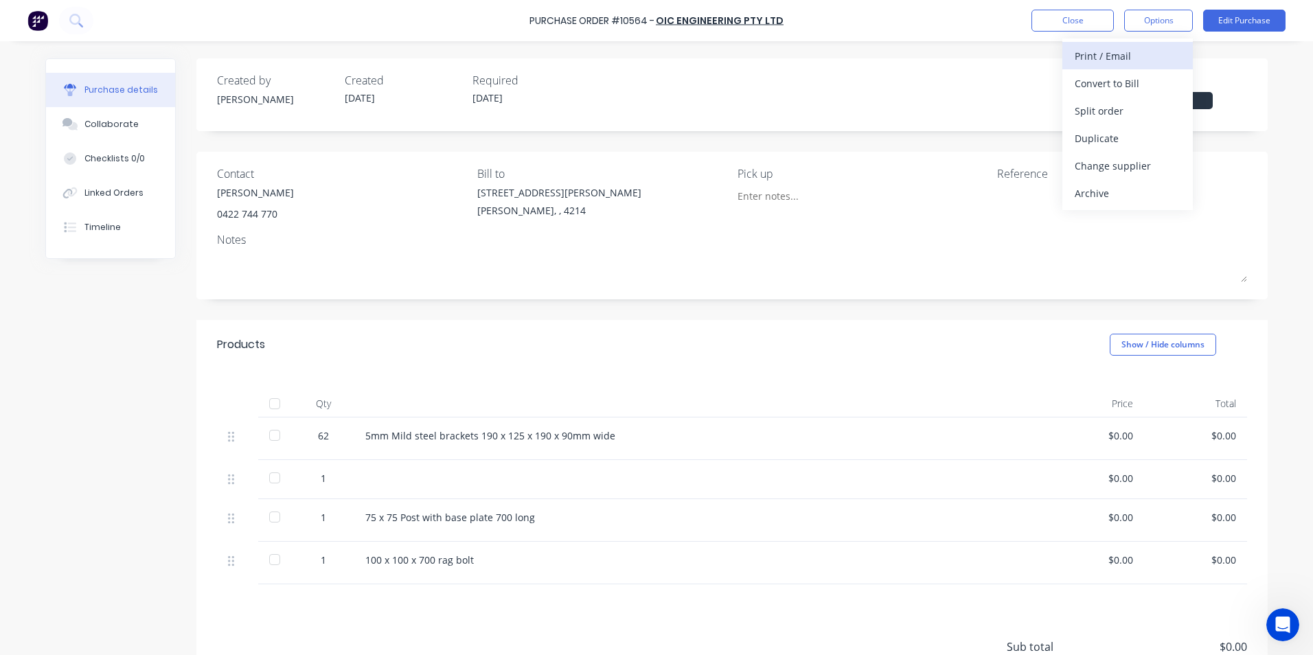
click at [1073, 53] on button "Print / Email" at bounding box center [1127, 55] width 130 height 27
click at [1157, 19] on button "Options" at bounding box center [1158, 21] width 69 height 22
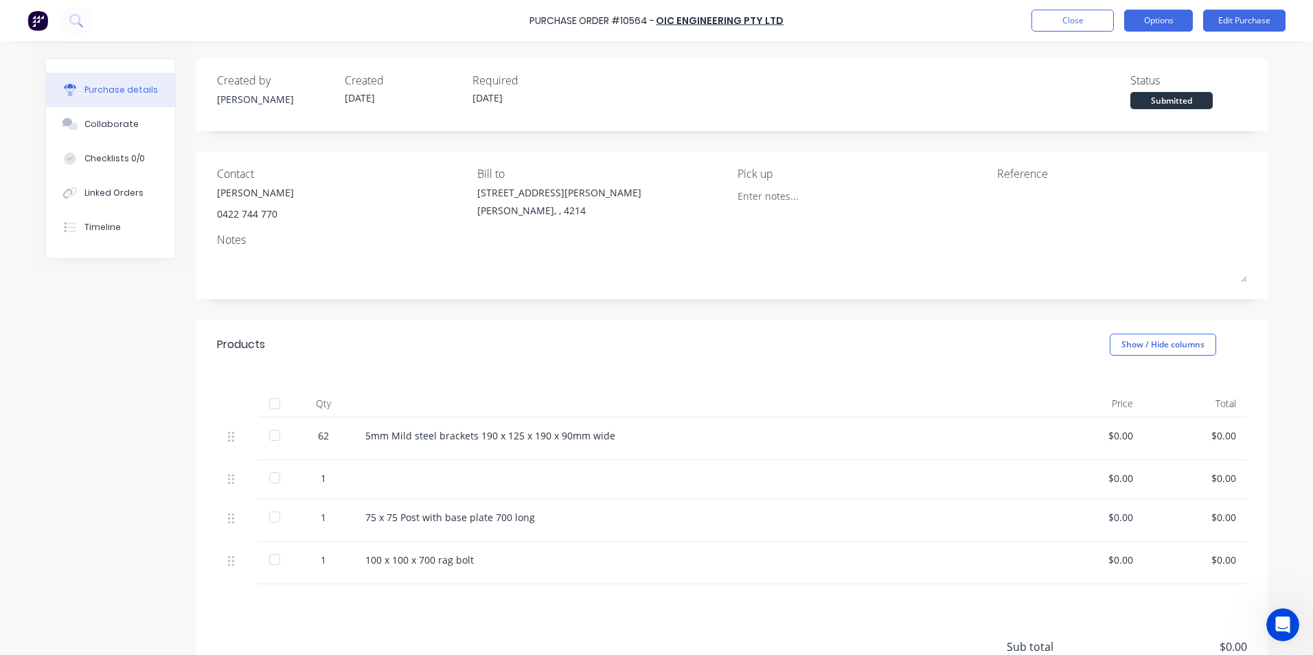
click at [1155, 16] on button "Options" at bounding box center [1158, 21] width 69 height 22
click at [1092, 111] on div "Without pricing" at bounding box center [1128, 111] width 106 height 20
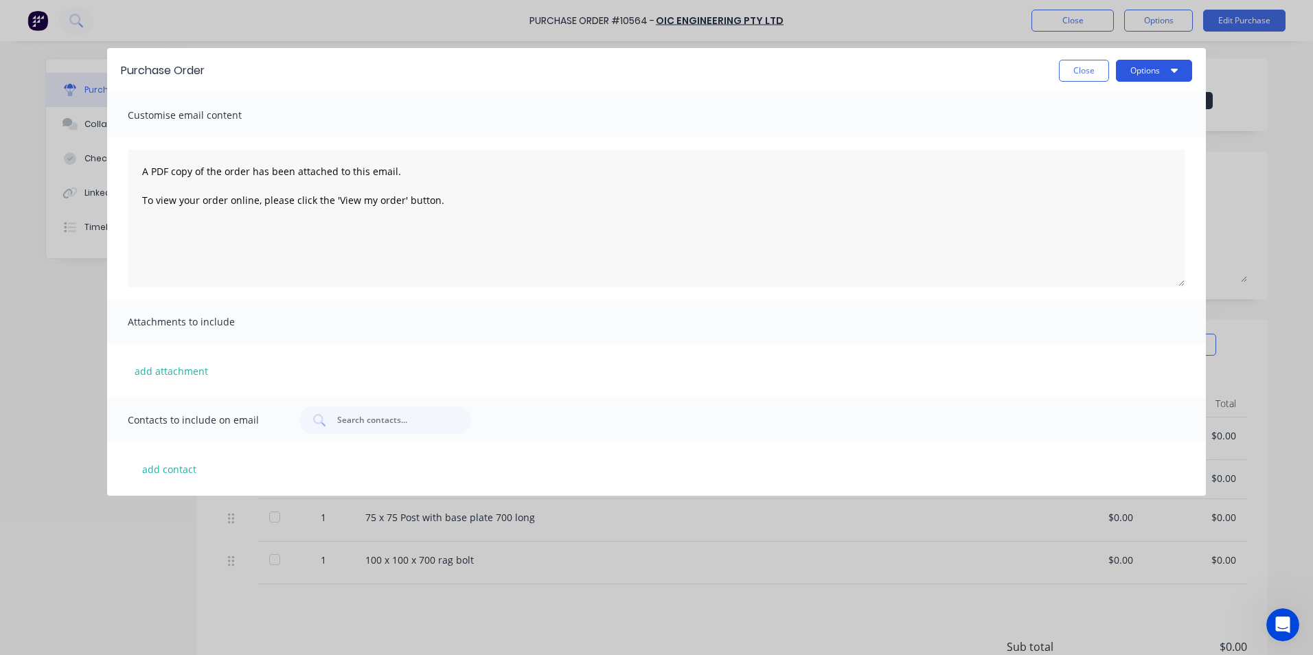
click at [1173, 67] on icon "button" at bounding box center [1174, 70] width 7 height 11
click at [1103, 105] on div "Print" at bounding box center [1127, 105] width 106 height 20
click at [1075, 70] on button "Close" at bounding box center [1084, 71] width 50 height 22
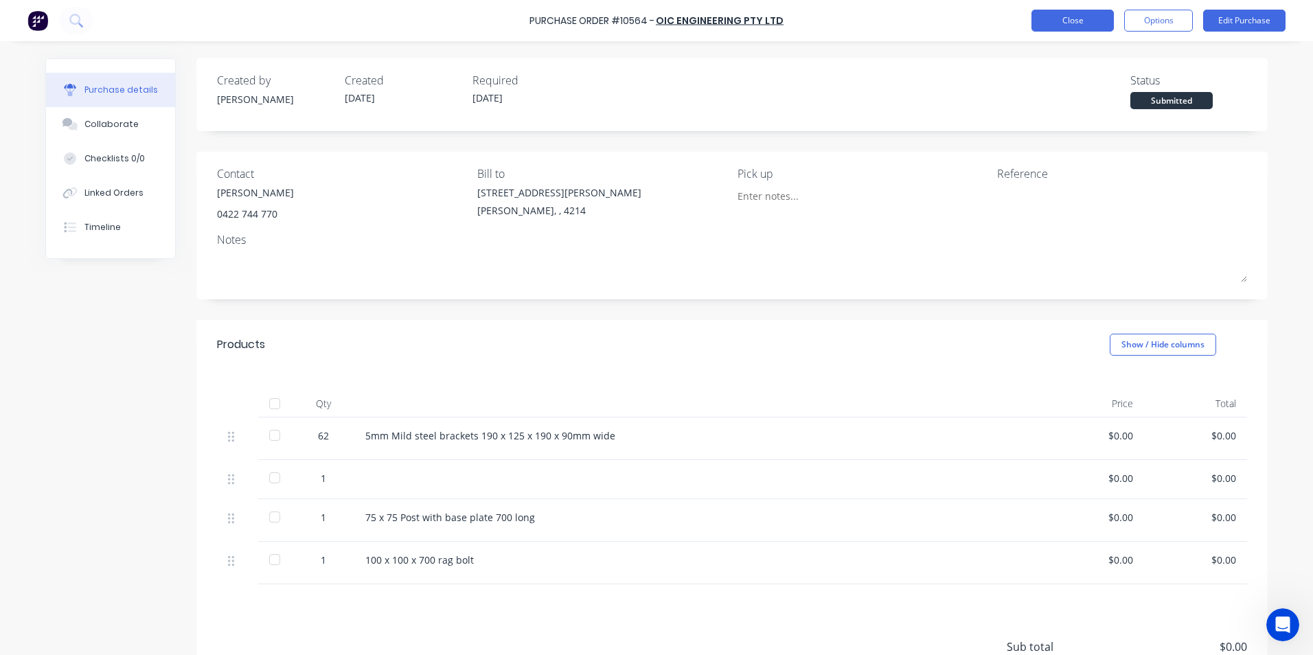
click at [1048, 21] on button "Close" at bounding box center [1072, 21] width 82 height 22
